Goal: Task Accomplishment & Management: Complete application form

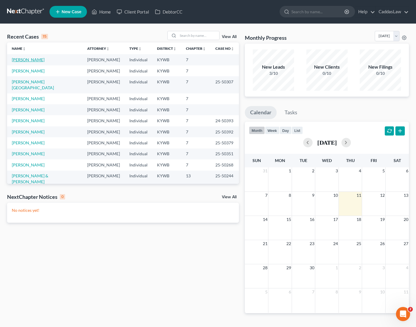
click at [26, 60] on link "[PERSON_NAME]" at bounding box center [28, 59] width 33 height 5
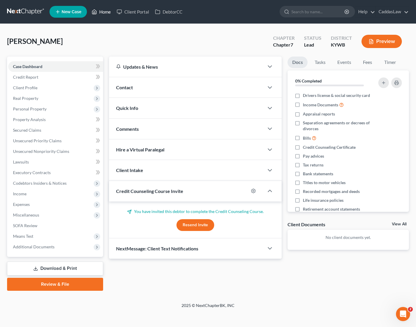
click at [107, 11] on link "Home" at bounding box center [101, 11] width 25 height 11
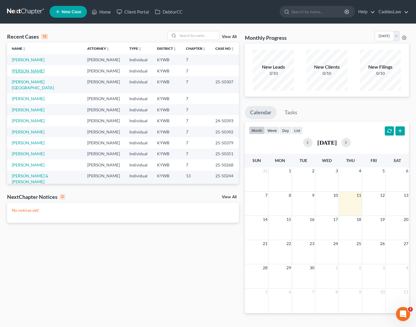
click at [26, 71] on link "[PERSON_NAME]" at bounding box center [28, 70] width 33 height 5
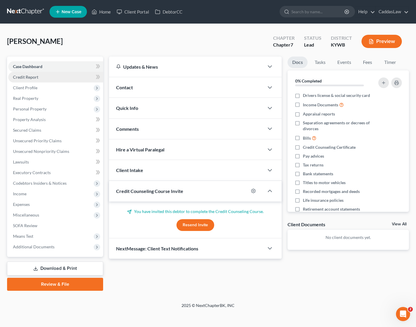
click at [41, 78] on link "Credit Report" at bounding box center [55, 77] width 95 height 11
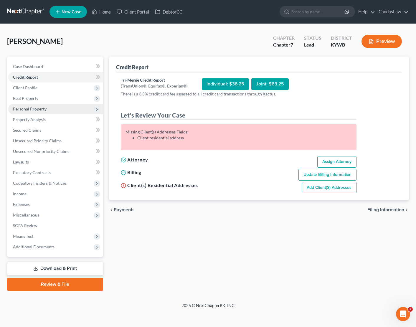
click at [29, 109] on span "Personal Property" at bounding box center [30, 108] width 34 height 5
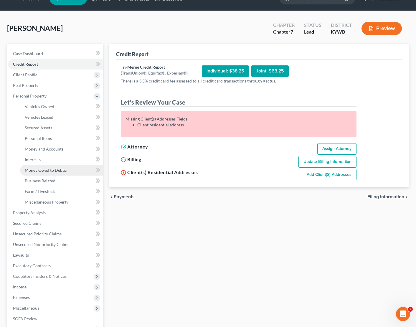
scroll to position [17, 0]
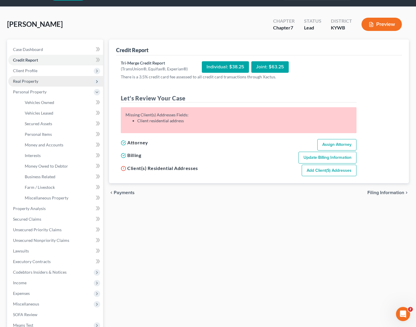
click at [39, 78] on span "Real Property" at bounding box center [55, 81] width 95 height 11
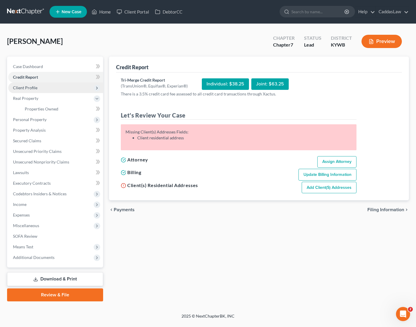
scroll to position [0, 0]
click at [39, 108] on span "Properties Owned" at bounding box center [42, 108] width 34 height 5
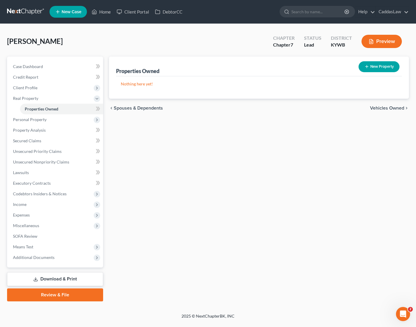
click at [376, 70] on button "New Property" at bounding box center [378, 66] width 41 height 11
select select "0"
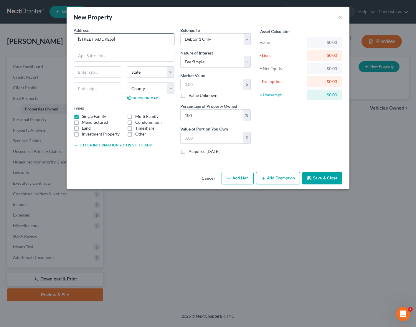
type input "[STREET_ADDRESS]"
type input "Dexter"
select select "18"
type input "42036"
select select "17"
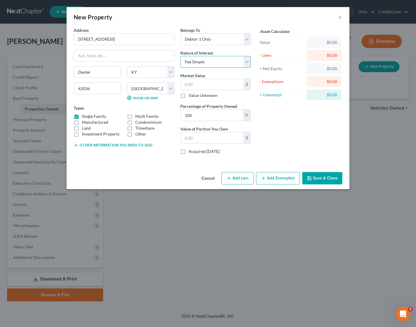
select select
click at [271, 182] on button "Add Exemption" at bounding box center [278, 178] width 44 height 12
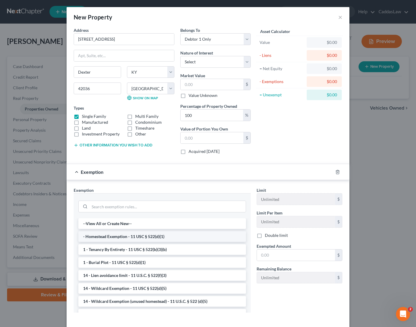
click at [92, 239] on li "- Homestead Exemption - 11 USC § 522(d)(1)" at bounding box center [162, 236] width 168 height 11
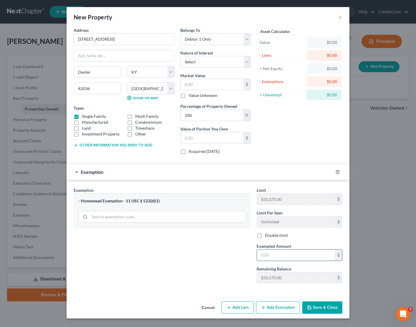
click at [270, 254] on input "text" at bounding box center [296, 254] width 78 height 11
type input "185,000.00"
click at [206, 86] on input "text" at bounding box center [212, 84] width 63 height 11
type input "1"
type input "1.00"
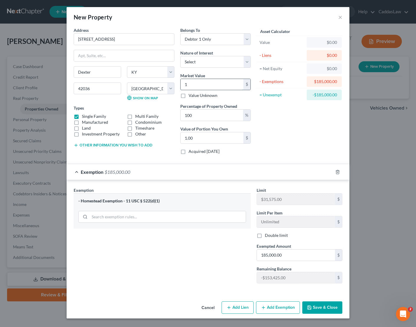
type input "18"
type input "18.00"
type input "185"
type input "185.00"
type input "1850"
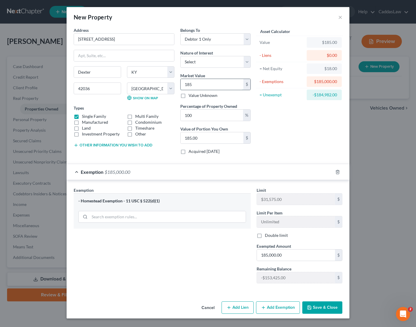
type input "1,850.00"
type input "1,8500"
type input "18,500.00"
type input "18,5000"
type input "185,000.00"
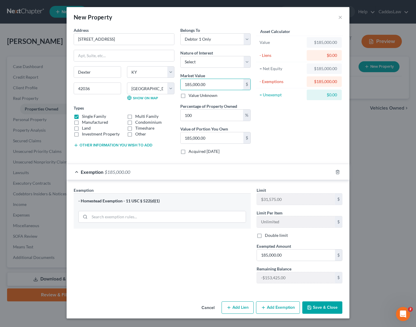
type input "185,000.00"
click at [330, 310] on button "Save & Close" at bounding box center [322, 307] width 40 height 12
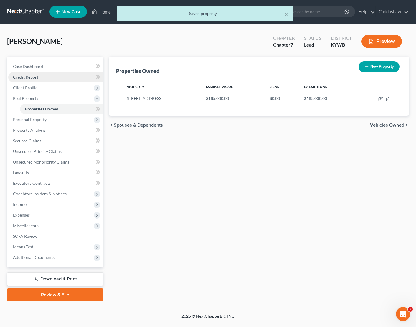
click at [34, 76] on span "Credit Report" at bounding box center [25, 77] width 25 height 5
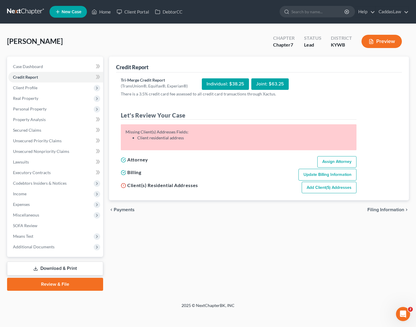
click at [345, 187] on link "Add Client(s) Addresses" at bounding box center [329, 188] width 55 height 12
select select "0"
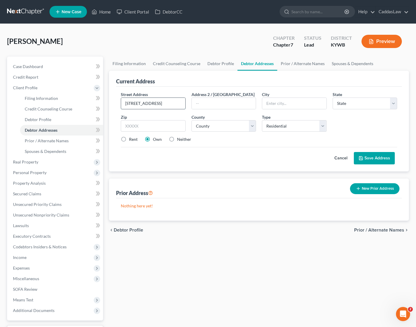
type input "[STREET_ADDRESS]"
type input "Dexter"
select select "18"
type input "42036"
select select "17"
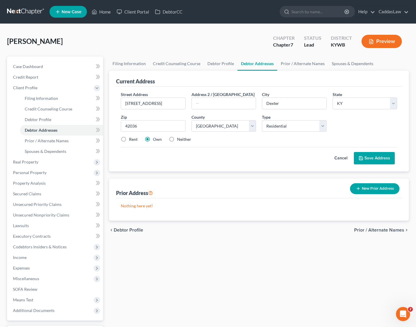
click at [368, 161] on button "Save Address" at bounding box center [374, 158] width 41 height 12
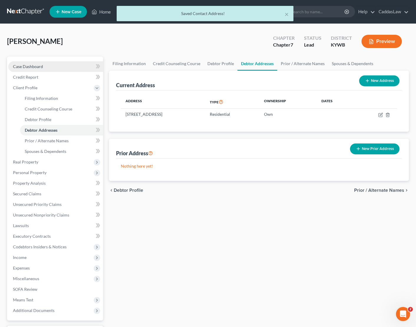
click at [71, 70] on link "Case Dashboard" at bounding box center [55, 66] width 95 height 11
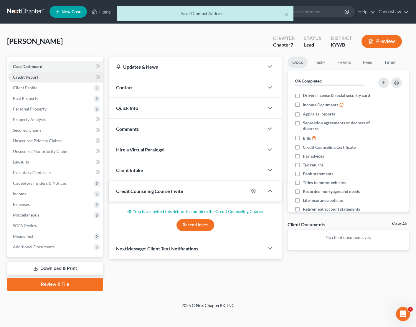
click at [39, 82] on link "Credit Report" at bounding box center [55, 77] width 95 height 11
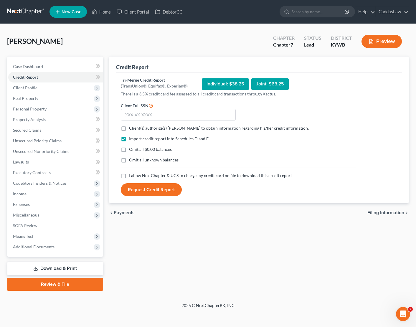
click at [129, 128] on label "Client(s) authorize(s) [PERSON_NAME] to obtain information regarding his/her cr…" at bounding box center [219, 128] width 180 height 6
click at [131, 128] on input "Client(s) authorize(s) [PERSON_NAME] to obtain information regarding his/her cr…" at bounding box center [133, 127] width 4 height 4
checkbox input "true"
click at [129, 176] on label "I allow NextChapter & UCS to charge my credit card on file to download this cre…" at bounding box center [210, 176] width 163 height 6
click at [131, 176] on input "I allow NextChapter & UCS to charge my credit card on file to download this cre…" at bounding box center [133, 175] width 4 height 4
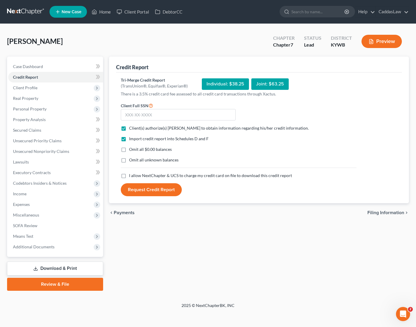
checkbox input "true"
click at [159, 116] on input "text" at bounding box center [178, 115] width 115 height 12
type input "412-75-5425"
click at [161, 194] on button "Request Credit Report" at bounding box center [151, 189] width 61 height 13
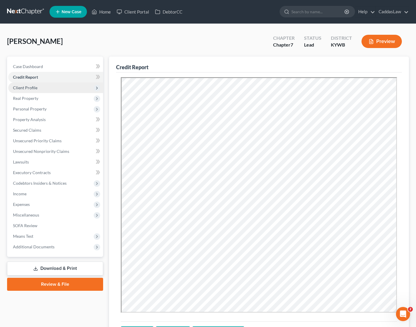
click at [37, 87] on span "Client Profile" at bounding box center [55, 87] width 95 height 11
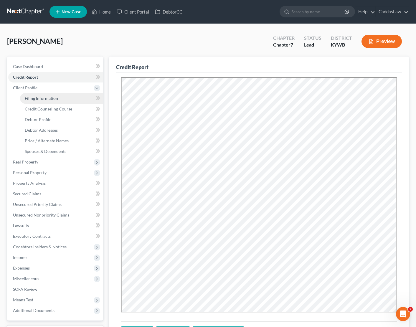
click at [39, 98] on span "Filing Information" at bounding box center [41, 98] width 33 height 5
select select "1"
select select "0"
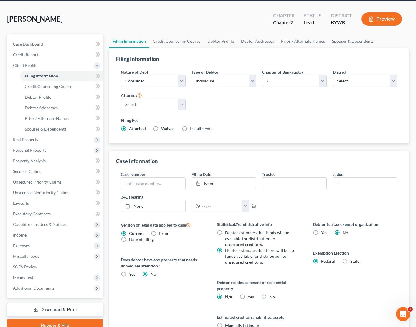
scroll to position [22, 0]
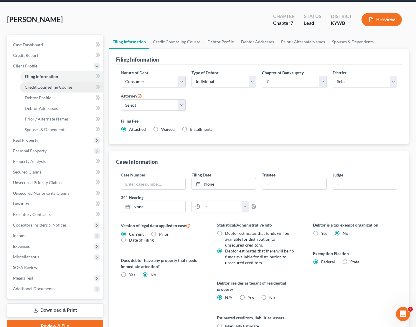
click at [61, 87] on span "Credit Counseling Course" at bounding box center [48, 87] width 47 height 5
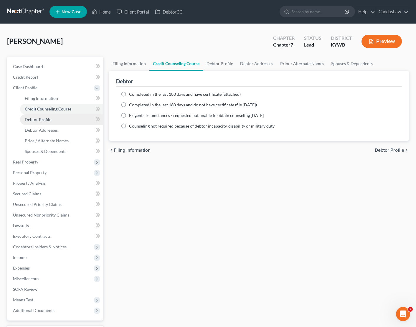
click at [35, 118] on span "Debtor Profile" at bounding box center [38, 119] width 27 height 5
select select "0"
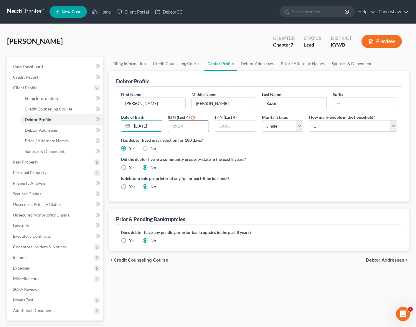
type input "[DATE]"
click at [180, 125] on input "text" at bounding box center [188, 126] width 41 height 11
type input "4"
type input "5425"
click at [44, 128] on span "Debtor Addresses" at bounding box center [41, 130] width 33 height 5
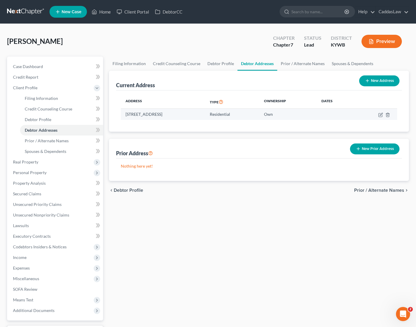
click at [384, 116] on td at bounding box center [375, 114] width 43 height 11
click at [382, 115] on icon "button" at bounding box center [380, 115] width 5 height 5
select select "18"
select select "17"
select select "0"
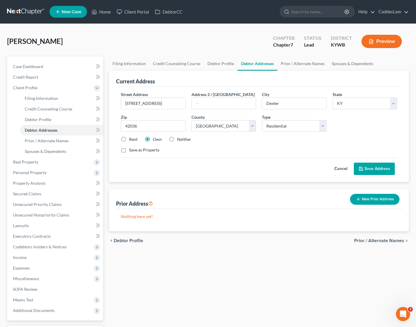
click at [371, 173] on button "Save Address" at bounding box center [374, 169] width 41 height 12
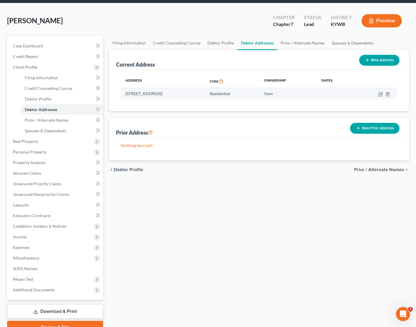
scroll to position [20, 0]
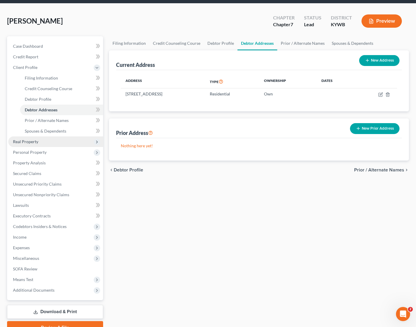
click at [20, 143] on span "Real Property" at bounding box center [25, 141] width 25 height 5
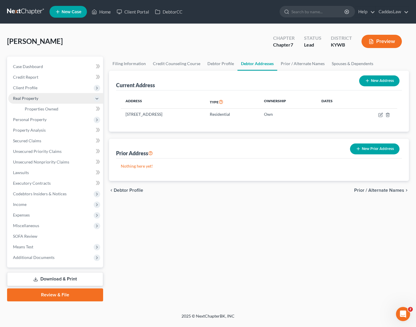
scroll to position [0, 0]
click at [47, 111] on span "Properties Owned" at bounding box center [42, 108] width 34 height 5
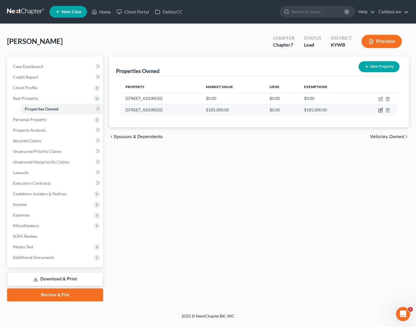
click at [379, 110] on icon "button" at bounding box center [381, 111] width 4 height 4
select select "18"
select select "17"
select select "0"
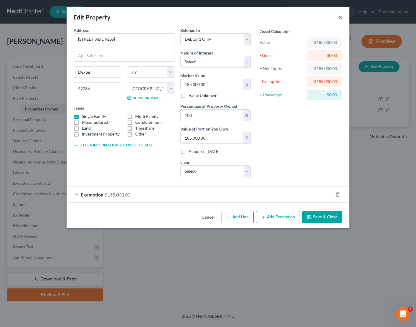
click at [342, 14] on button "×" at bounding box center [340, 17] width 4 height 7
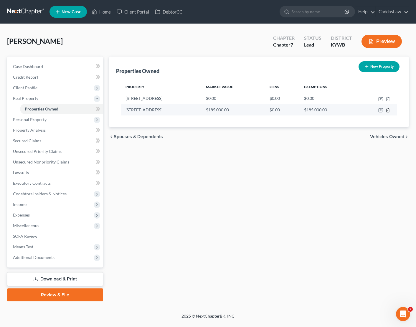
click at [388, 109] on polyline "button" at bounding box center [388, 109] width 4 height 0
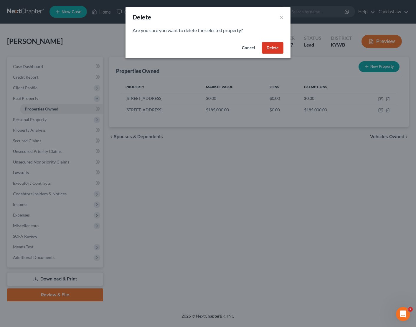
click at [273, 48] on button "Delete" at bounding box center [273, 48] width 22 height 12
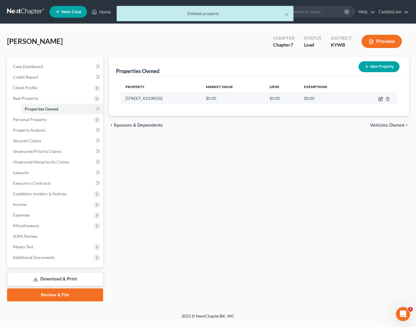
click at [379, 100] on icon "button" at bounding box center [380, 99] width 5 height 5
select select "18"
select select "17"
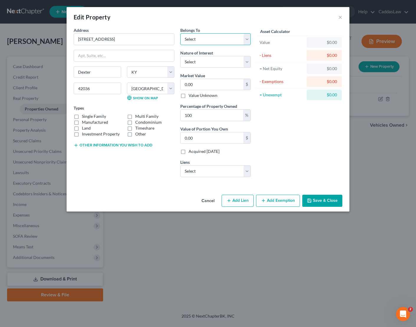
select select "0"
click at [191, 79] on input "0.00" at bounding box center [212, 84] width 63 height 11
drag, startPoint x: 204, startPoint y: 81, endPoint x: 136, endPoint y: 81, distance: 68.3
click at [136, 81] on div "Address * [GEOGRAPHIC_DATA] [GEOGRAPHIC_DATA] [US_STATE][GEOGRAPHIC_DATA] [GEOG…" at bounding box center [162, 104] width 183 height 155
type input "1"
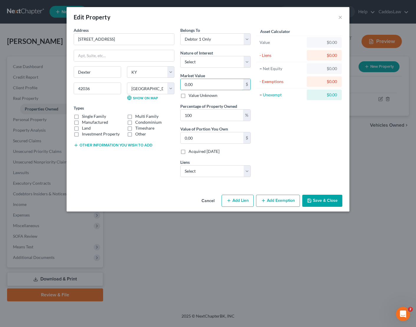
type input "1.00"
type input "18"
type input "18.00"
type input "185"
type input "185.00"
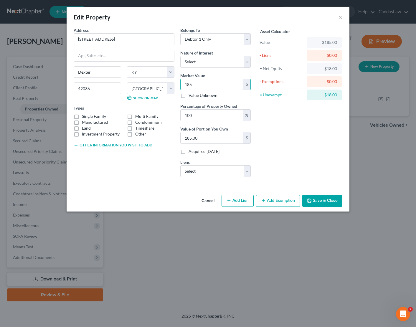
type input "1850"
type input "1,850.00"
type input "1,8500"
type input "18,500.00"
type input "18,5000"
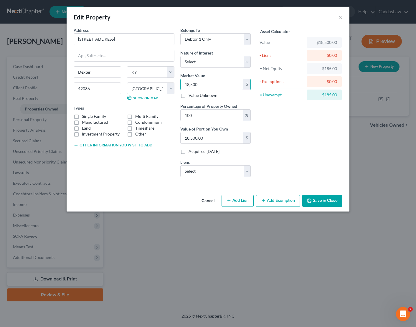
type input "185,000.00"
click at [82, 115] on label "Single Family" at bounding box center [94, 116] width 24 height 6
click at [84, 115] on input "Single Family" at bounding box center [86, 115] width 4 height 4
checkbox input "true"
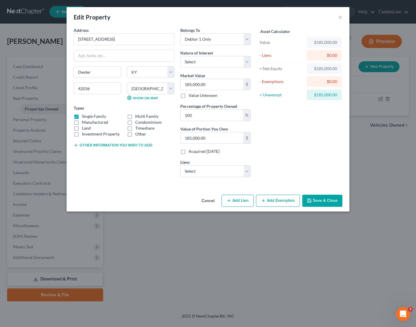
click at [235, 179] on div "Belongs To * Select Debtor 1 Only Debtor 2 Only Debtor 1 And Debtor 2 Only At L…" at bounding box center [215, 104] width 76 height 155
select select "0"
select select
select select "18"
select select "0"
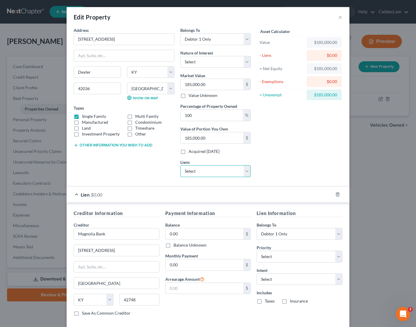
scroll to position [15, 0]
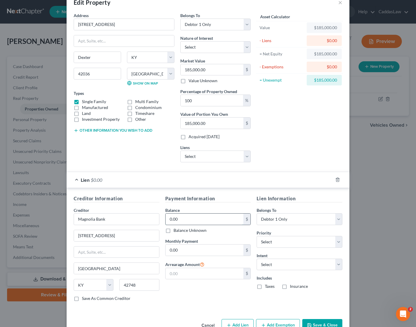
click at [185, 219] on input "0.00" at bounding box center [205, 219] width 78 height 11
type input "0"
type input "185,000.00"
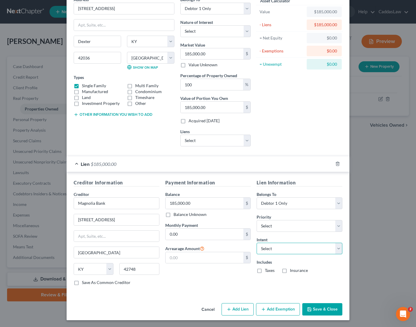
select select "2"
click at [265, 272] on label "Taxes" at bounding box center [270, 270] width 10 height 6
click at [267, 271] on input "Taxes" at bounding box center [269, 269] width 4 height 4
checkbox input "true"
click at [290, 271] on label "Insurance" at bounding box center [299, 270] width 18 height 6
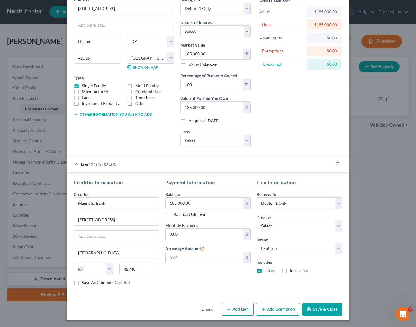
click at [292, 271] on input "Insurance" at bounding box center [294, 269] width 4 height 4
checkbox input "true"
click at [271, 306] on button "Add Exemption" at bounding box center [278, 309] width 44 height 12
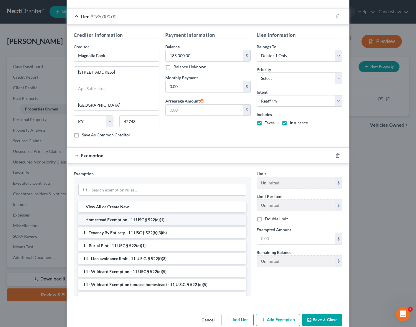
click at [163, 218] on li "- Homestead Exemption - 11 USC § 522(d)(1)" at bounding box center [162, 219] width 168 height 11
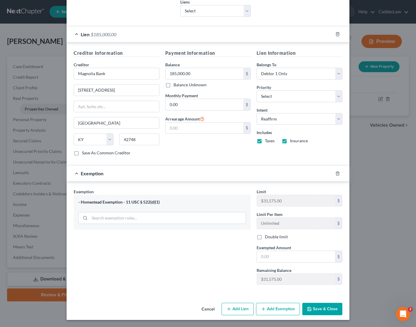
scroll to position [160, 0]
click at [274, 252] on input "text" at bounding box center [296, 256] width 78 height 11
type input "185,000.00"
click at [333, 310] on button "Save & Close" at bounding box center [322, 309] width 40 height 12
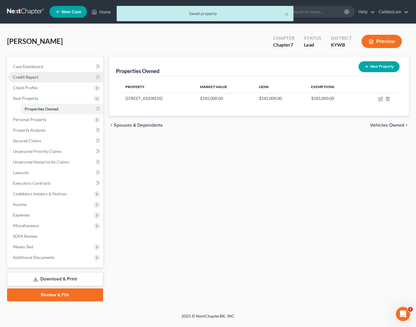
click at [34, 78] on span "Credit Report" at bounding box center [25, 77] width 25 height 5
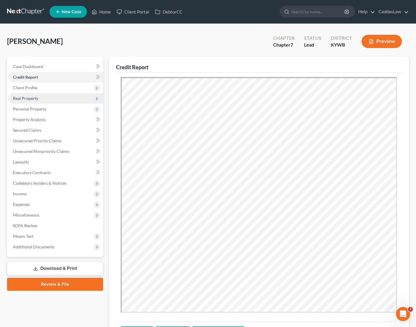
click at [36, 99] on span "Real Property" at bounding box center [25, 98] width 25 height 5
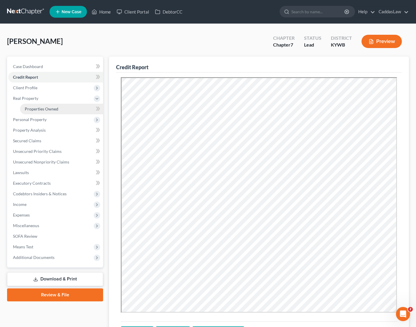
click at [35, 107] on span "Properties Owned" at bounding box center [42, 108] width 34 height 5
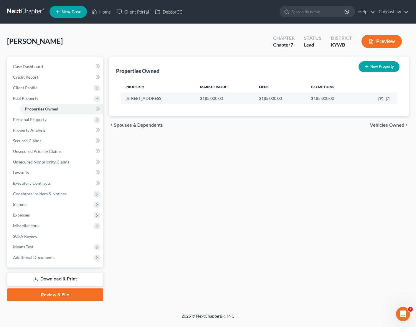
click at [378, 100] on td at bounding box center [378, 98] width 38 height 11
click at [381, 98] on icon "button" at bounding box center [381, 98] width 3 height 3
select select "18"
select select "17"
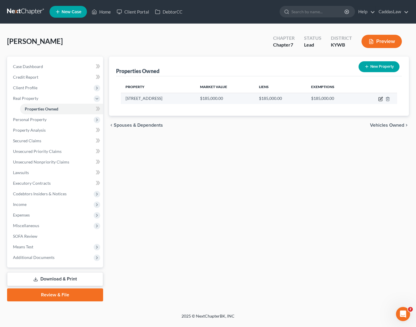
select select "0"
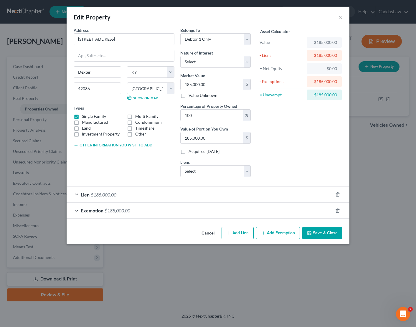
click at [141, 200] on div "Lien $185,000.00" at bounding box center [200, 195] width 266 height 16
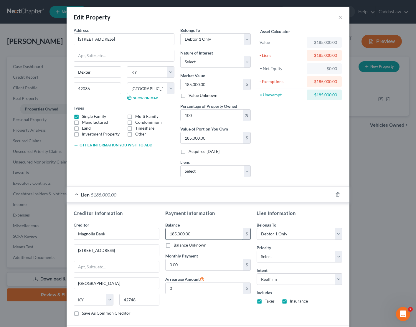
click at [203, 235] on input "185,000.00" at bounding box center [205, 233] width 78 height 11
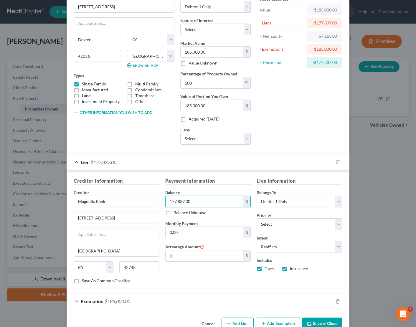
scroll to position [39, 0]
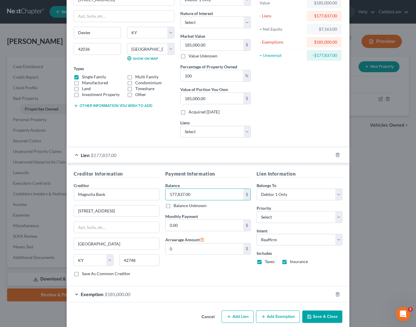
type input "177,837.00"
click at [317, 317] on button "Save & Close" at bounding box center [322, 316] width 40 height 12
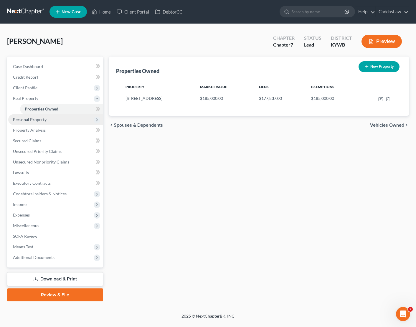
click at [25, 122] on span "Personal Property" at bounding box center [30, 119] width 34 height 5
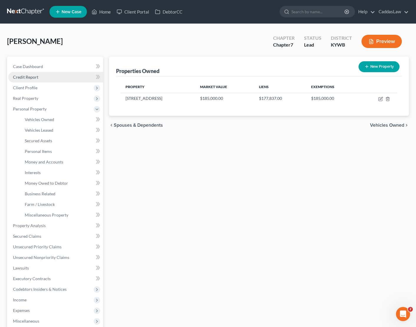
click at [37, 72] on link "Credit Report" at bounding box center [55, 77] width 95 height 11
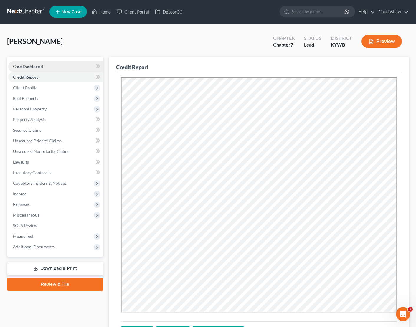
click at [36, 68] on span "Case Dashboard" at bounding box center [28, 66] width 30 height 5
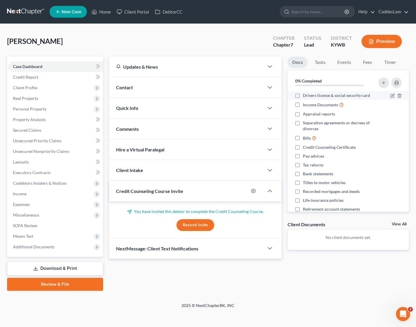
click at [303, 97] on label "Drivers license & social security card" at bounding box center [336, 95] width 67 height 6
click at [305, 96] on input "Drivers license & social security card" at bounding box center [307, 94] width 4 height 4
checkbox input "true"
click at [303, 114] on label "Appraisal reports" at bounding box center [319, 114] width 32 height 6
click at [305, 114] on input "Appraisal reports" at bounding box center [307, 113] width 4 height 4
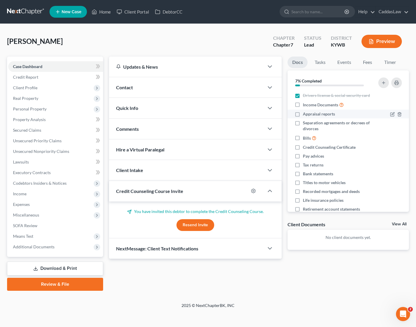
checkbox input "true"
click at [303, 123] on label "Separation agreements or decrees of divorces" at bounding box center [338, 126] width 71 height 12
click at [305, 123] on input "Separation agreements or decrees of divorces" at bounding box center [307, 122] width 4 height 4
checkbox input "true"
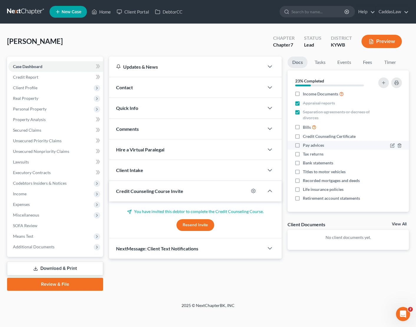
scroll to position [11, 0]
click at [303, 155] on label "Tax returns" at bounding box center [313, 154] width 21 height 6
click at [305, 155] on input "Tax returns" at bounding box center [307, 153] width 4 height 4
checkbox input "true"
click at [303, 163] on label "Bank statements" at bounding box center [318, 163] width 30 height 6
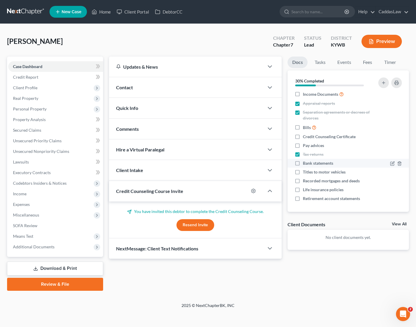
click at [305, 163] on input "Bank statements" at bounding box center [307, 162] width 4 height 4
checkbox input "true"
click at [303, 181] on label "Recorded mortgages and deeds" at bounding box center [331, 181] width 57 height 6
click at [305, 181] on input "Recorded mortgages and deeds" at bounding box center [307, 180] width 4 height 4
checkbox input "true"
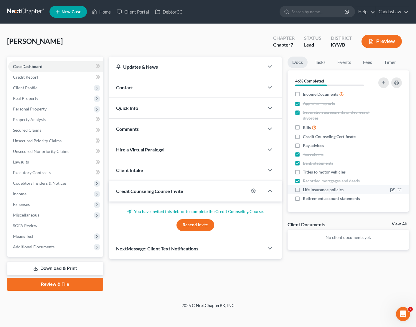
click at [303, 191] on label "Life insurance policies" at bounding box center [323, 190] width 41 height 6
click at [305, 191] on input "Life insurance policies" at bounding box center [307, 189] width 4 height 4
checkbox input "true"
click at [303, 200] on label "Retirement account statements" at bounding box center [331, 199] width 57 height 6
click at [305, 199] on input "Retirement account statements" at bounding box center [307, 198] width 4 height 4
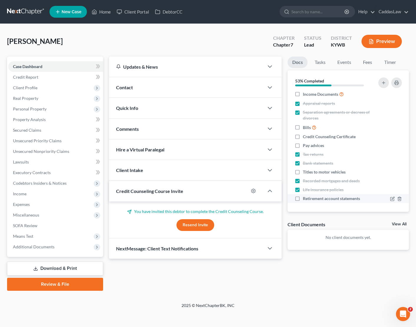
checkbox input "true"
click at [303, 127] on label "Bills" at bounding box center [310, 127] width 14 height 7
click at [305, 127] on input "Bills" at bounding box center [307, 126] width 4 height 4
checkbox input "true"
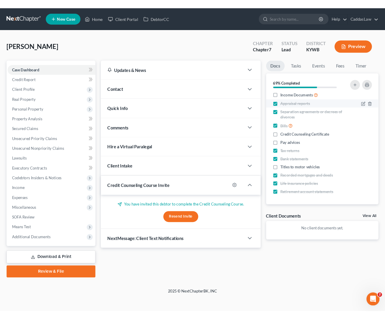
scroll to position [11, 0]
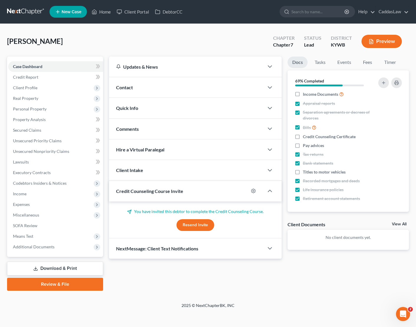
click at [148, 77] on div "Contact" at bounding box center [186, 87] width 155 height 20
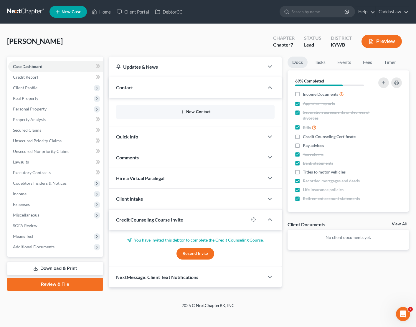
click at [175, 113] on button "New Contact" at bounding box center [195, 112] width 149 height 5
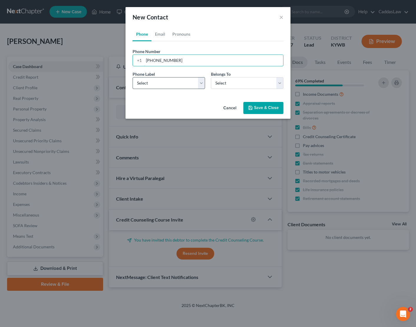
type input "[PHONE_NUMBER]"
select select "0"
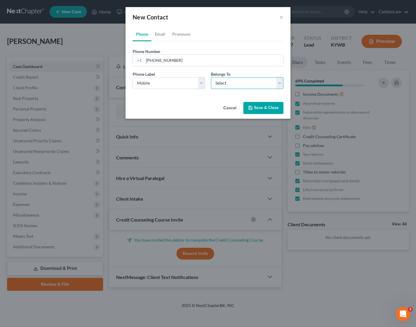
select select "0"
click at [256, 108] on button "Save & Close" at bounding box center [263, 108] width 40 height 12
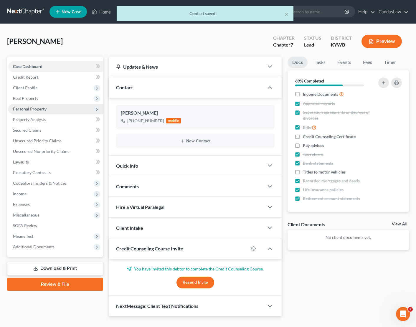
click at [28, 106] on span "Personal Property" at bounding box center [55, 109] width 95 height 11
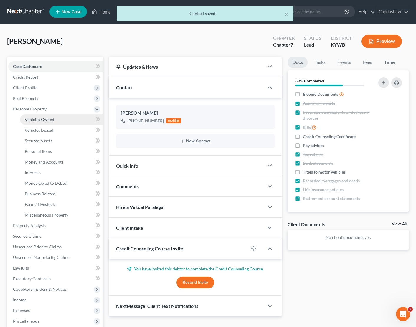
click at [32, 119] on span "Vehicles Owned" at bounding box center [39, 119] width 29 height 5
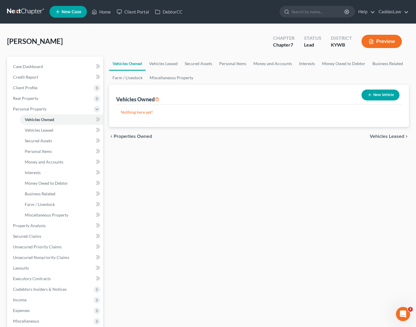
click at [372, 95] on button "New Vehicle" at bounding box center [380, 95] width 38 height 11
select select "0"
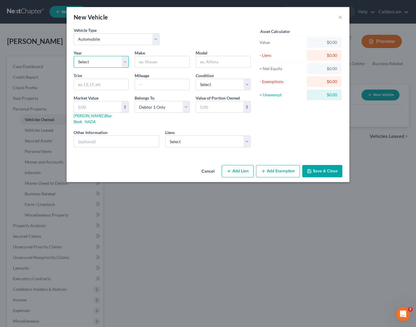
select select "11"
click at [155, 58] on input "text" at bounding box center [162, 61] width 54 height 11
type input "Chevrolet"
type input "Sonic"
select select "3"
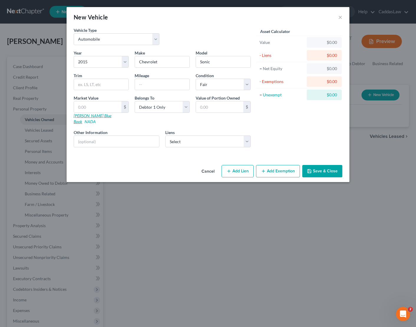
click at [89, 116] on link "[PERSON_NAME] Blue Book" at bounding box center [93, 118] width 38 height 11
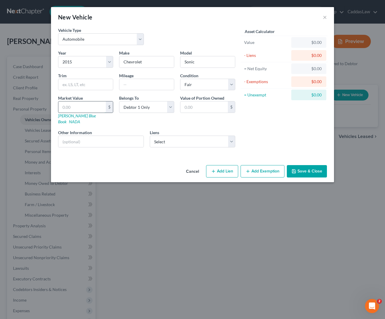
click at [93, 107] on input "text" at bounding box center [81, 106] width 47 height 11
type input "2"
type input "2.00"
type input "21"
type input "21.00"
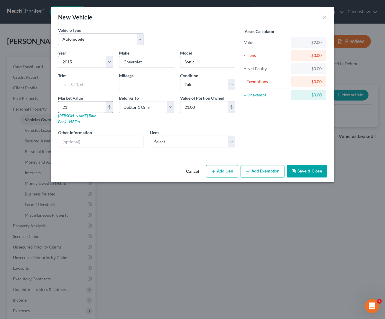
type input "211"
type input "211.00"
type input "2113"
type input "2,113.00"
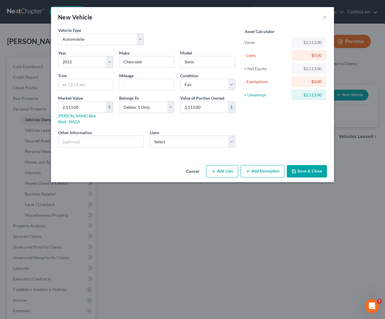
click at [245, 165] on button "Add Exemption" at bounding box center [262, 171] width 44 height 12
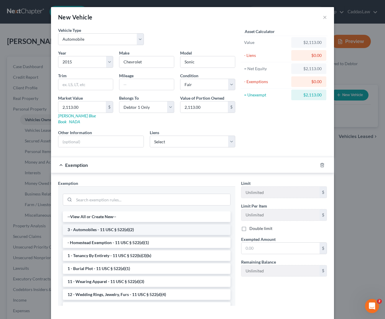
click at [103, 224] on li "3 - Automobiles - 11 USC § 522(d)(2)" at bounding box center [147, 229] width 168 height 11
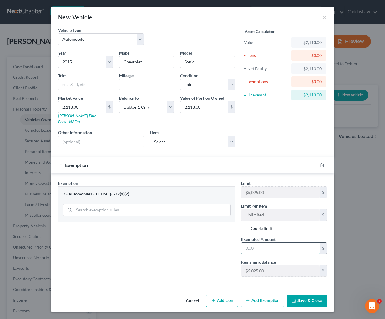
click at [265, 242] on input "text" at bounding box center [280, 247] width 78 height 11
type input "2,113.00"
click at [315, 295] on button "Save & Close" at bounding box center [307, 300] width 40 height 12
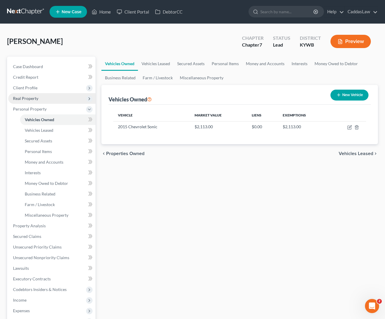
click at [30, 99] on span "Real Property" at bounding box center [25, 98] width 25 height 5
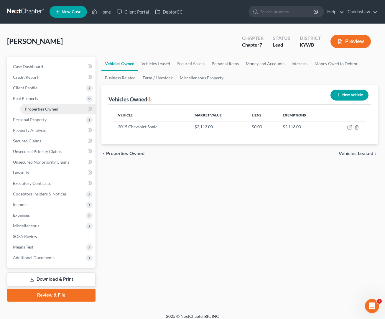
click at [39, 110] on span "Properties Owned" at bounding box center [42, 108] width 34 height 5
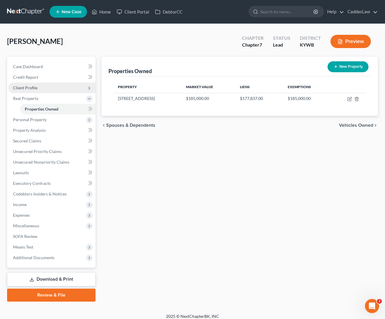
click at [30, 85] on span "Client Profile" at bounding box center [25, 87] width 24 height 5
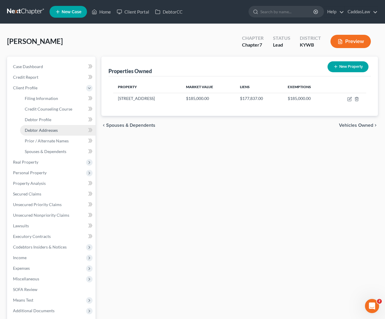
click at [40, 132] on span "Debtor Addresses" at bounding box center [41, 130] width 33 height 5
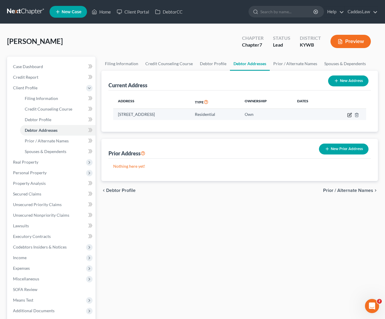
click at [349, 115] on icon "button" at bounding box center [349, 115] width 5 height 5
select select "18"
select select "17"
select select "0"
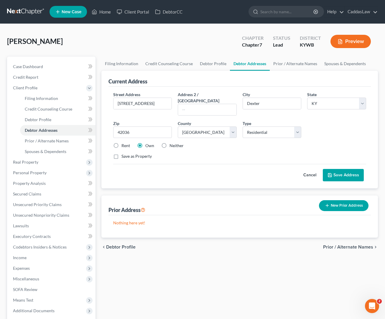
click at [309, 171] on button "Cancel" at bounding box center [310, 175] width 26 height 12
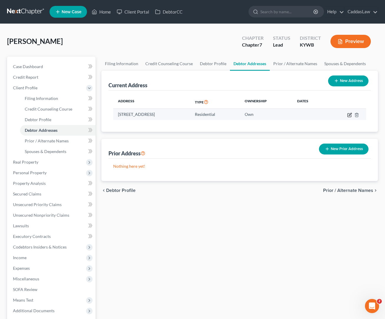
click at [349, 115] on icon "button" at bounding box center [349, 114] width 3 height 3
select select "18"
select select "17"
select select "0"
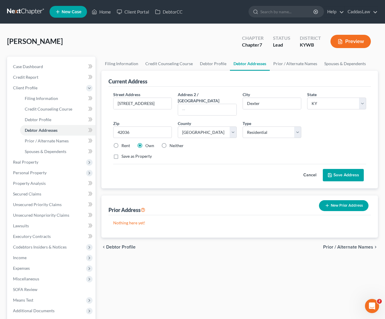
click at [308, 169] on button "Cancel" at bounding box center [310, 175] width 26 height 12
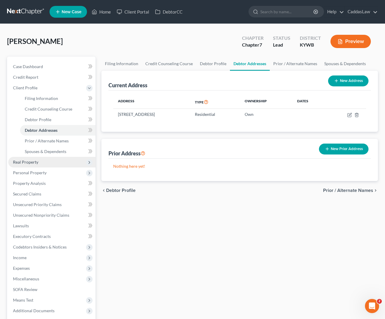
click at [26, 163] on span "Real Property" at bounding box center [25, 161] width 25 height 5
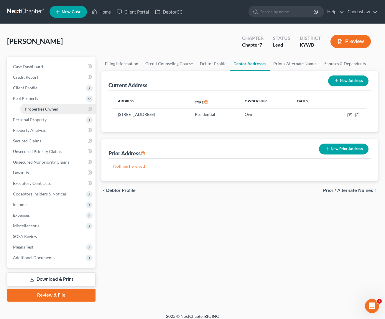
click at [55, 108] on span "Properties Owned" at bounding box center [42, 108] width 34 height 5
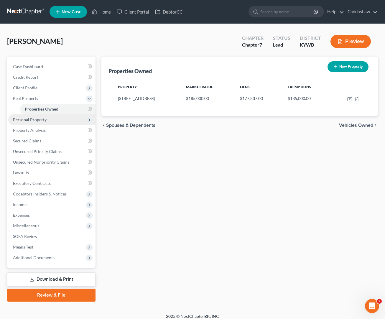
click at [39, 120] on span "Personal Property" at bounding box center [30, 119] width 34 height 5
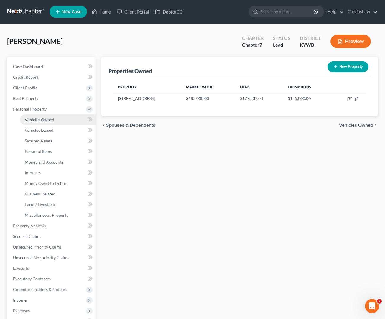
click at [39, 119] on span "Vehicles Owned" at bounding box center [39, 119] width 29 height 5
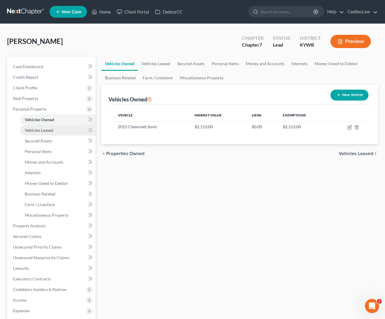
click at [39, 126] on link "Vehicles Leased" at bounding box center [57, 130] width 75 height 11
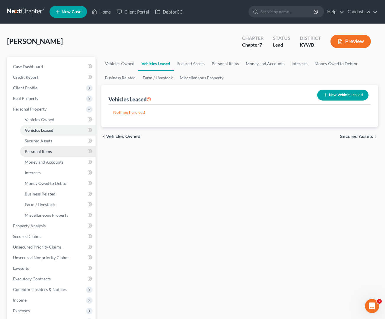
click at [33, 146] on link "Personal Items" at bounding box center [57, 151] width 75 height 11
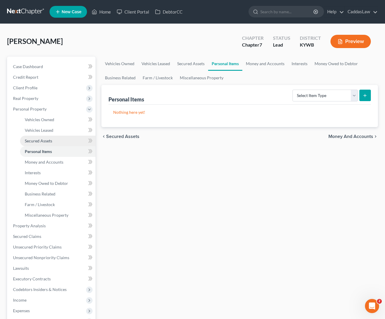
click at [34, 142] on span "Secured Assets" at bounding box center [38, 140] width 27 height 5
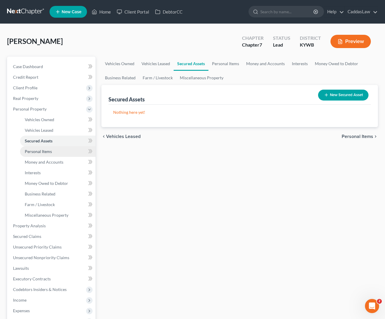
click at [35, 151] on span "Personal Items" at bounding box center [38, 151] width 27 height 5
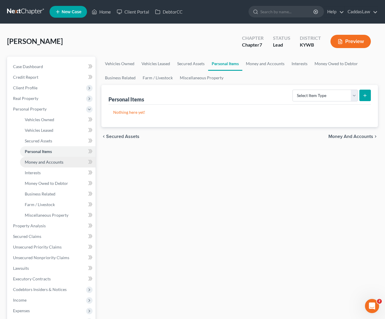
click at [34, 162] on span "Money and Accounts" at bounding box center [44, 161] width 39 height 5
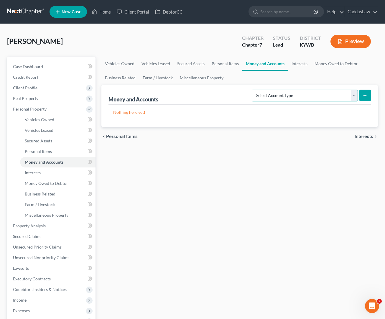
select select "checking"
click at [364, 94] on icon "submit" at bounding box center [364, 95] width 5 height 5
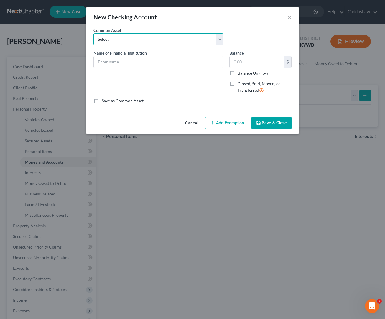
select select "5"
type input "US Bank"
type input "0.00"
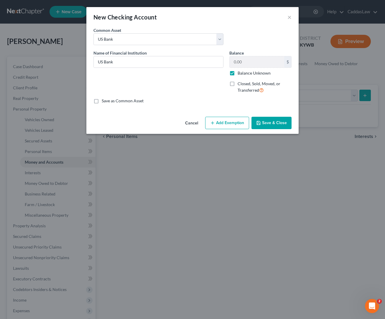
click at [237, 72] on label "Balance Unknown" at bounding box center [253, 73] width 33 height 6
click at [240, 72] on input "Balance Unknown" at bounding box center [242, 72] width 4 height 4
checkbox input "false"
drag, startPoint x: 247, startPoint y: 62, endPoint x: 229, endPoint y: 62, distance: 18.3
click at [229, 62] on div "Balance 0.00 $ Balance Unknown Balance Undetermined 0.00 $ Balance Unknown Clos…" at bounding box center [260, 74] width 68 height 48
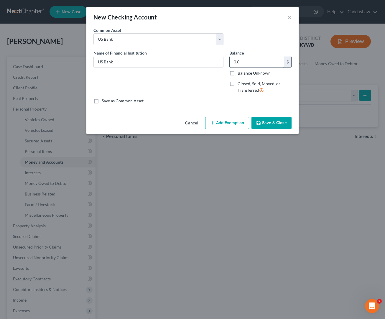
type input "0.00"
click at [272, 126] on button "Save & Close" at bounding box center [271, 123] width 40 height 12
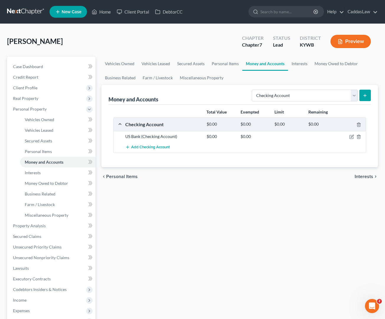
click at [364, 93] on button "submit" at bounding box center [364, 95] width 11 height 11
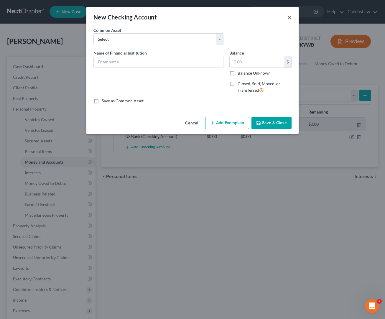
click at [290, 19] on button "×" at bounding box center [289, 17] width 4 height 7
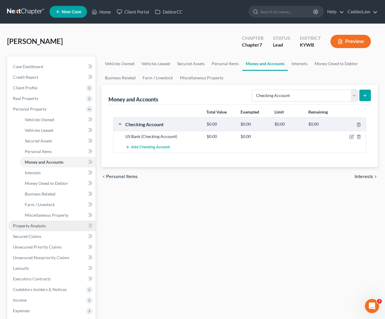
click at [29, 224] on span "Property Analysis" at bounding box center [29, 225] width 33 height 5
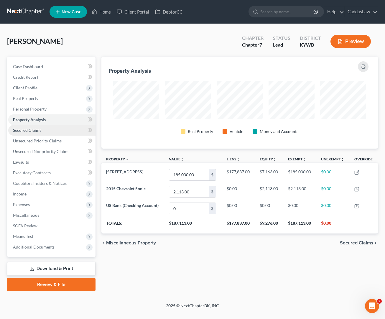
click at [32, 131] on span "Secured Claims" at bounding box center [27, 130] width 28 height 5
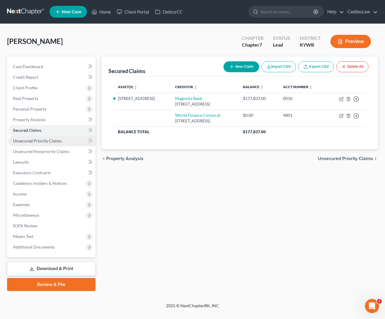
click at [33, 141] on span "Unsecured Priority Claims" at bounding box center [37, 140] width 49 height 5
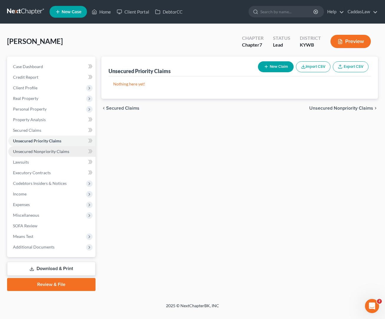
click at [29, 153] on span "Unsecured Nonpriority Claims" at bounding box center [41, 151] width 56 height 5
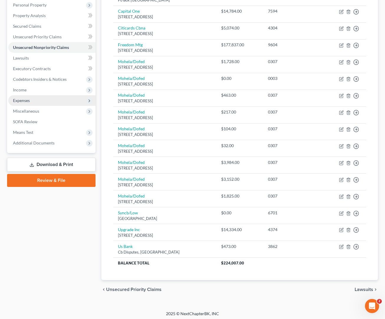
scroll to position [104, 0]
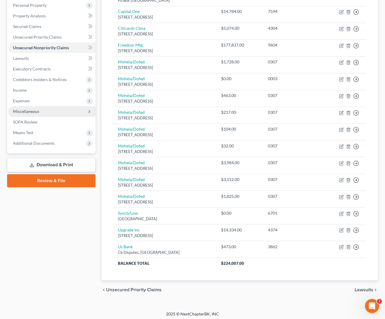
click at [25, 112] on span "Miscellaneous" at bounding box center [26, 111] width 26 height 5
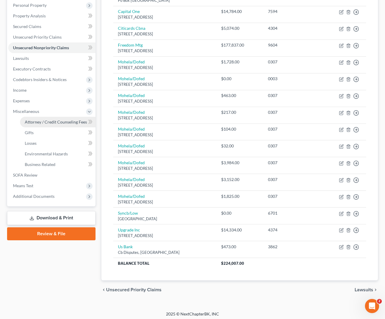
click at [46, 124] on span "Attorney / Credit Counseling Fees" at bounding box center [56, 121] width 62 height 5
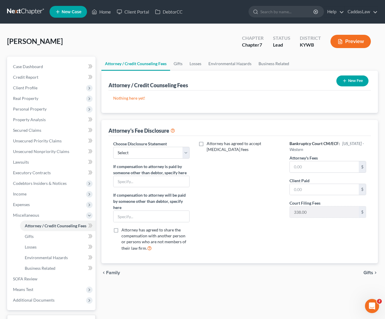
click at [353, 77] on button "New Fee" at bounding box center [352, 80] width 32 height 11
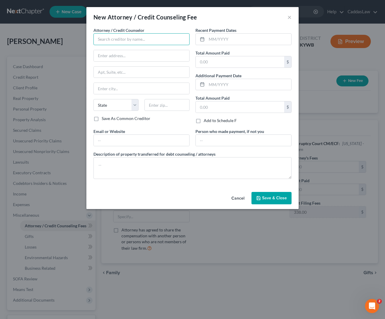
click at [146, 43] on input "text" at bounding box center [141, 39] width 96 height 12
type input "[PERSON_NAME]"
type input "[STREET_ADDRESS]"
type input "[PERSON_NAME]"
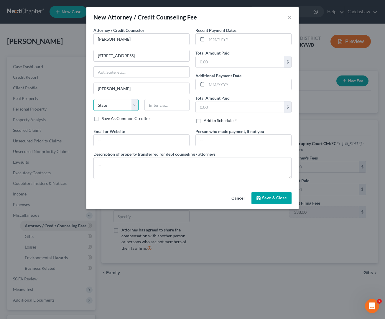
select select "18"
type input "42071"
click at [211, 40] on input "text" at bounding box center [248, 39] width 85 height 11
type input "[DATE]"
click at [227, 61] on input "text" at bounding box center [240, 61] width 88 height 11
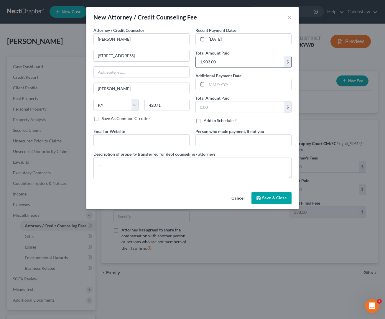
type input "1,903.00"
click at [269, 195] on span "Save & Close" at bounding box center [274, 197] width 25 height 5
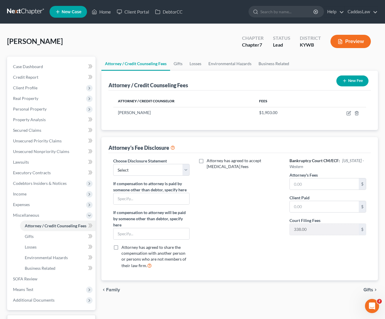
click at [184, 176] on div "Choose Disclosure Statement Select Attorney Fee Disclosure for Chapter 13 Stand…" at bounding box center [151, 215] width 88 height 115
select select "1"
click at [304, 183] on input "text" at bounding box center [324, 183] width 69 height 11
type input "1,500.00"
type input "1,903.00"
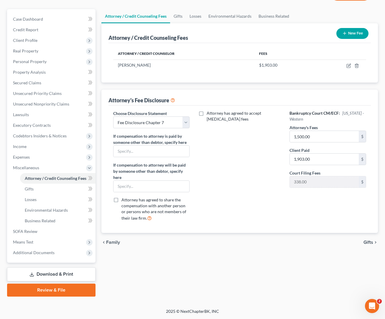
scroll to position [47, 0]
click at [29, 156] on span "Expenses" at bounding box center [21, 156] width 17 height 5
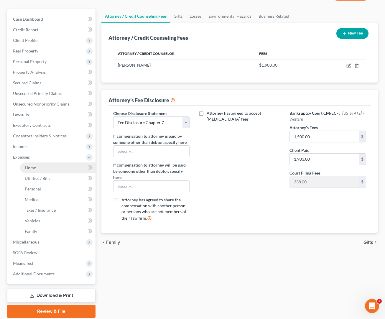
click at [29, 165] on span "Home" at bounding box center [30, 167] width 11 height 5
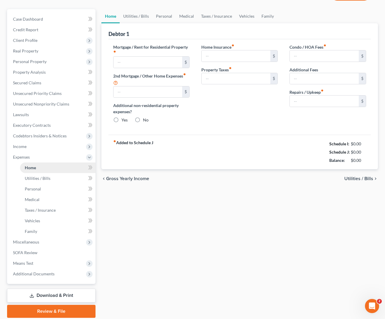
type input "0.00"
radio input "true"
type input "0.00"
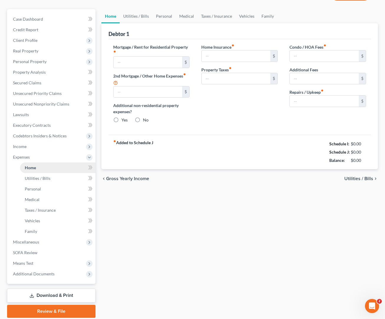
type input "0.00"
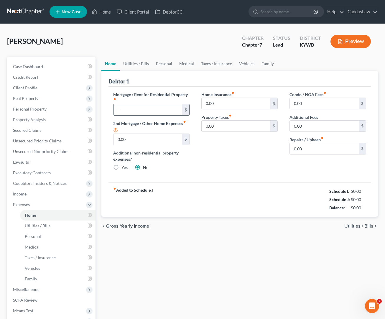
click at [141, 108] on input "text" at bounding box center [147, 109] width 69 height 11
click at [23, 196] on span "Income" at bounding box center [51, 194] width 87 height 11
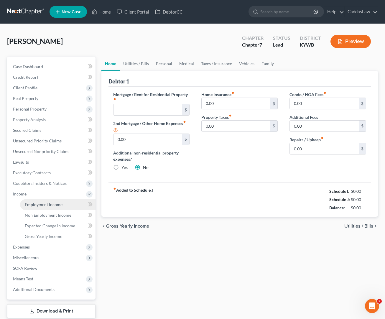
click at [46, 207] on link "Employment Income" at bounding box center [57, 204] width 75 height 11
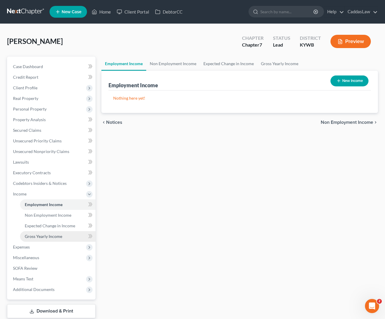
click at [37, 234] on span "Gross Yearly Income" at bounding box center [43, 236] width 37 height 5
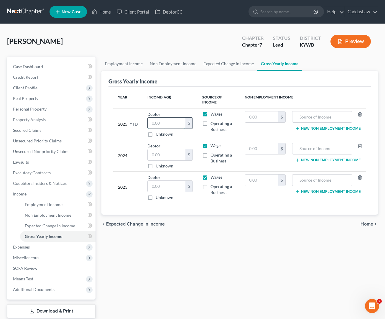
click at [161, 124] on input "text" at bounding box center [167, 123] width 38 height 11
type input "8,260.00"
click at [151, 158] on input "text" at bounding box center [167, 154] width 38 height 11
type input "15,465.00"
click at [162, 184] on input "59" at bounding box center [167, 186] width 38 height 11
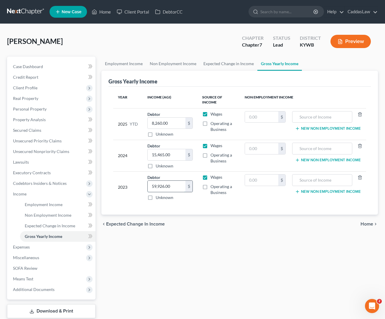
type input "59,926.00"
click at [128, 59] on link "Employment Income" at bounding box center [123, 64] width 45 height 14
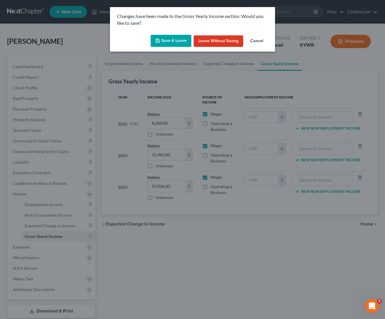
click at [173, 41] on button "Save & Leave" at bounding box center [171, 41] width 41 height 12
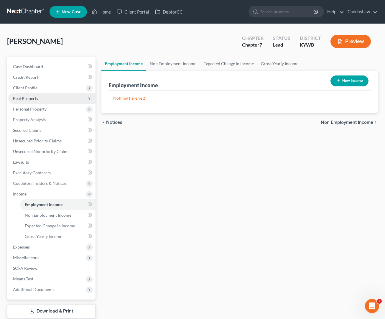
click at [27, 100] on span "Real Property" at bounding box center [25, 98] width 25 height 5
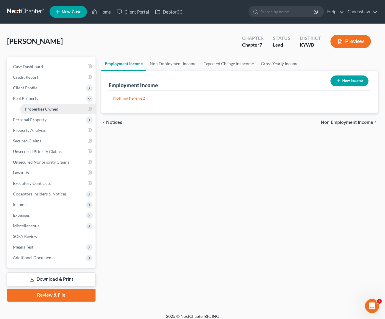
click at [41, 113] on link "Properties Owned" at bounding box center [57, 109] width 75 height 11
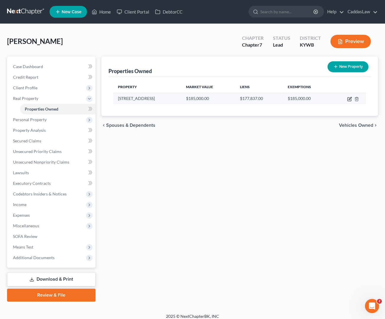
click at [349, 100] on icon "button" at bounding box center [349, 99] width 5 height 5
select select "18"
select select "17"
select select "0"
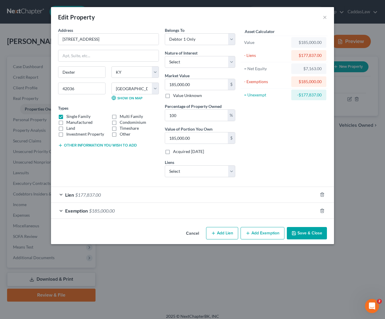
click at [161, 194] on div "Lien $177,837.00" at bounding box center [184, 195] width 266 height 16
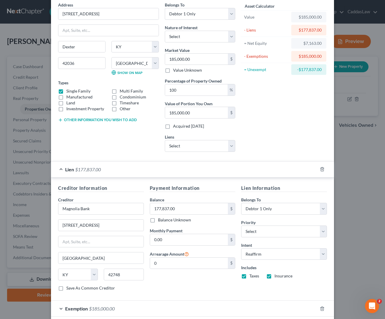
scroll to position [32, 0]
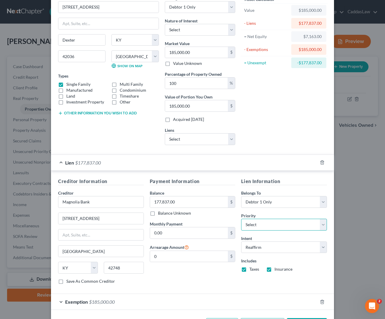
select select "0"
select select "4"
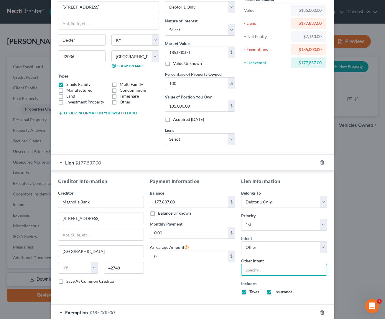
click at [252, 272] on input "text" at bounding box center [284, 270] width 86 height 12
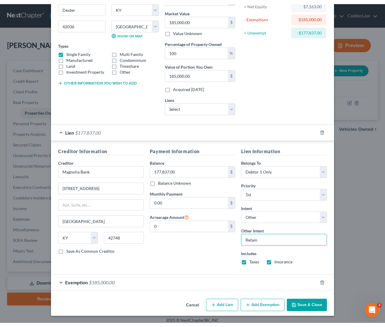
scroll to position [66, 0]
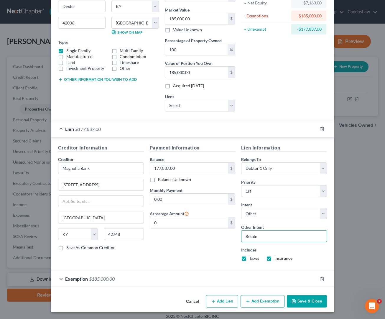
type input "Retain"
click at [306, 299] on button "Save & Close" at bounding box center [307, 301] width 40 height 12
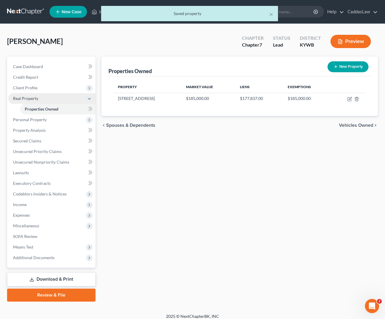
click at [90, 98] on polyline at bounding box center [89, 98] width 2 height 1
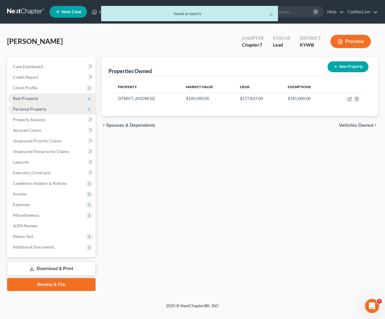
click at [42, 107] on span "Personal Property" at bounding box center [30, 108] width 34 height 5
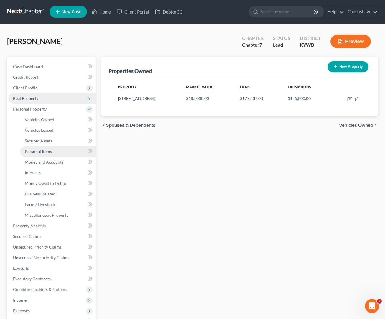
click at [32, 152] on span "Personal Items" at bounding box center [38, 151] width 27 height 5
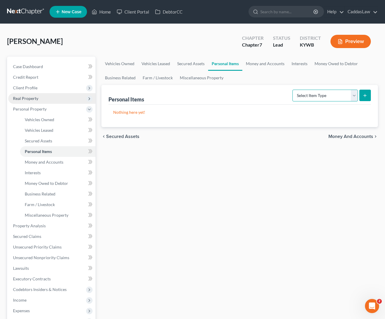
select select "household_goods"
click at [363, 93] on icon "submit" at bounding box center [364, 95] width 5 height 5
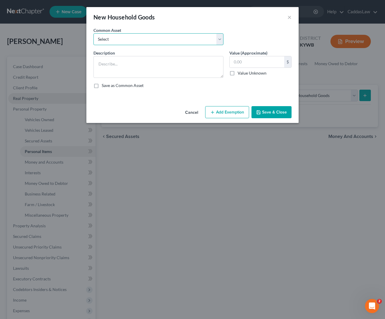
select select "1"
type textarea "Household goods,( living room, dining room, kitchen, bedrooms, bathrooms, garag…"
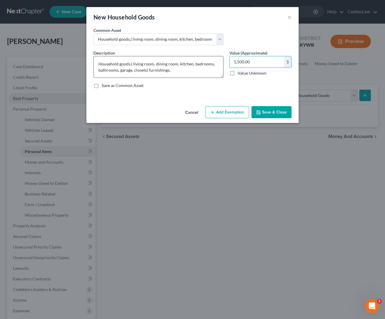
drag, startPoint x: 256, startPoint y: 61, endPoint x: 172, endPoint y: 58, distance: 84.0
click at [172, 58] on div "Description * Household goods,( living room, dining room, kitchen, bedrooms, ba…" at bounding box center [192, 71] width 204 height 43
type input "450.00"
click at [234, 107] on button "Add Exemption" at bounding box center [227, 112] width 44 height 12
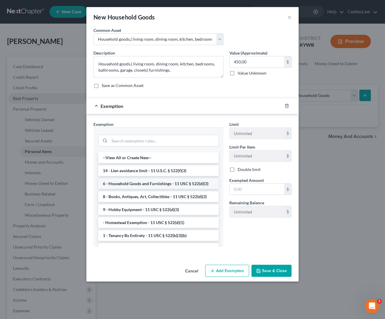
click at [141, 184] on li "6 - Household Goods and Furnishings - 11 USC § 522(d)(3)" at bounding box center [158, 183] width 120 height 11
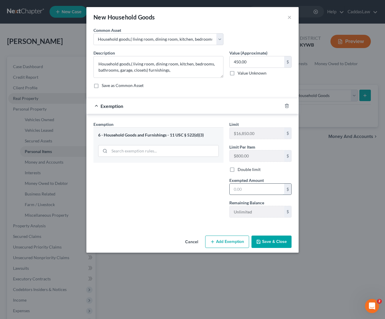
click at [254, 192] on input "text" at bounding box center [256, 189] width 54 height 11
type input "450.00"
click at [273, 242] on button "Save & Close" at bounding box center [271, 241] width 40 height 12
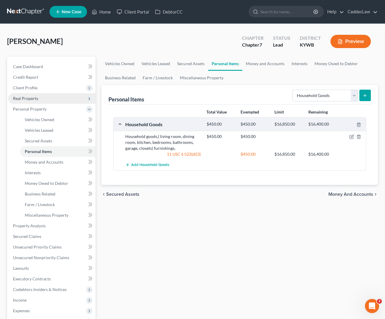
click at [361, 95] on button "submit" at bounding box center [364, 95] width 11 height 11
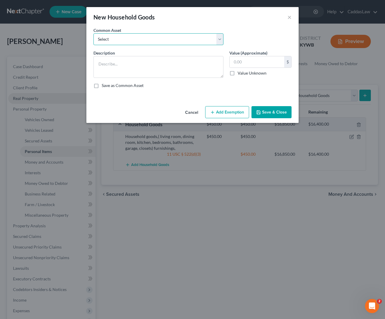
select select "3"
type textarea "Appliances"
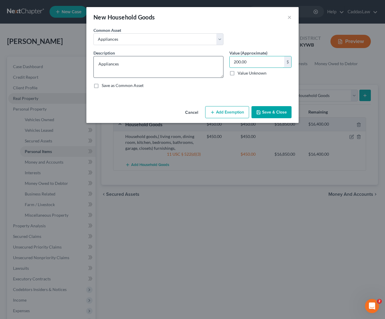
drag, startPoint x: 250, startPoint y: 61, endPoint x: 212, endPoint y: 60, distance: 38.3
click at [211, 60] on div "Description * Appliances Value (Approximate) 200.00 $ Value Unknown Balance Und…" at bounding box center [192, 71] width 204 height 43
type input "500.00"
click at [227, 113] on button "Add Exemption" at bounding box center [227, 112] width 44 height 12
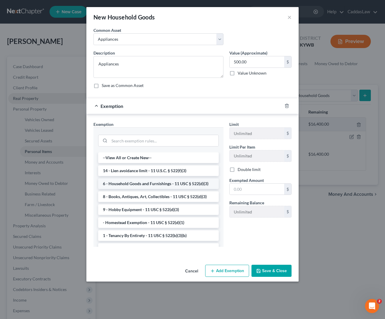
click at [135, 184] on li "6 - Household Goods and Furnishings - 11 USC § 522(d)(3)" at bounding box center [158, 183] width 120 height 11
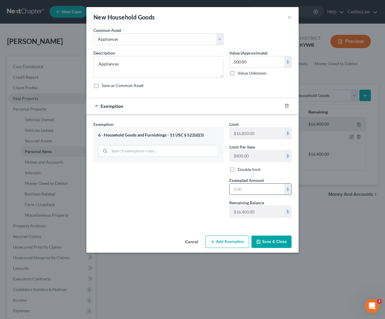
click at [263, 192] on input "text" at bounding box center [256, 189] width 54 height 11
type input "500.00"
click at [266, 238] on button "Save & Close" at bounding box center [271, 241] width 40 height 12
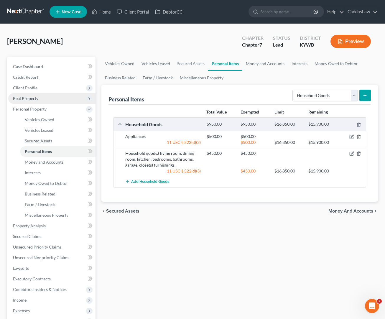
click at [368, 96] on button "submit" at bounding box center [364, 95] width 11 height 11
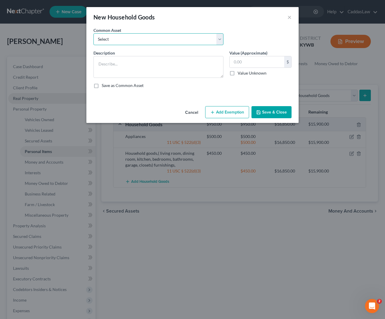
select select "2"
type textarea "Small Appliances/Countertop Appliances"
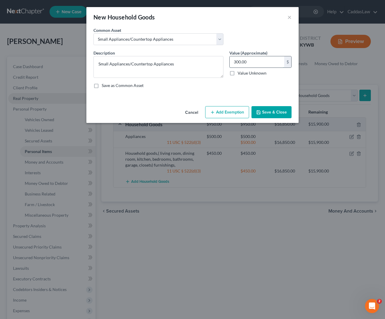
click at [256, 60] on input "300.00" at bounding box center [256, 61] width 54 height 11
type input "3"
type input "50.00"
click at [239, 112] on button "Add Exemption" at bounding box center [227, 112] width 44 height 12
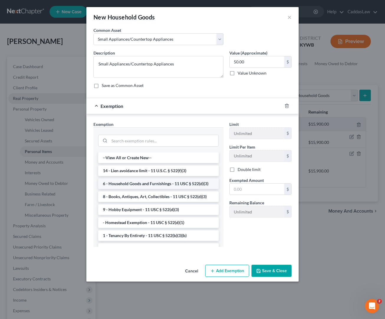
click at [133, 186] on li "6 - Household Goods and Furnishings - 11 USC § 522(d)(3)" at bounding box center [158, 183] width 120 height 11
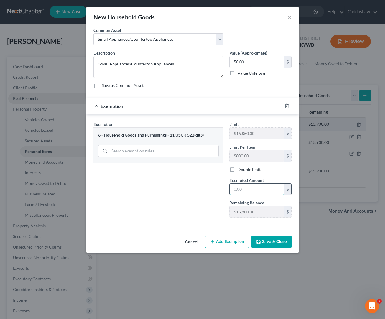
click at [246, 189] on input "text" at bounding box center [256, 189] width 54 height 11
type input "50.00"
click at [271, 240] on button "Save & Close" at bounding box center [271, 241] width 40 height 12
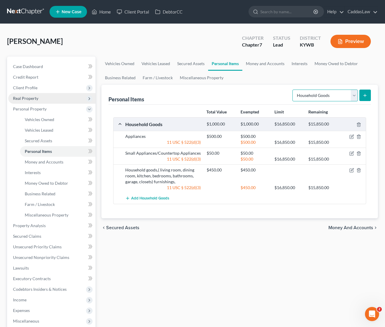
select select "electronics"
click at [363, 97] on icon "submit" at bounding box center [364, 95] width 5 height 5
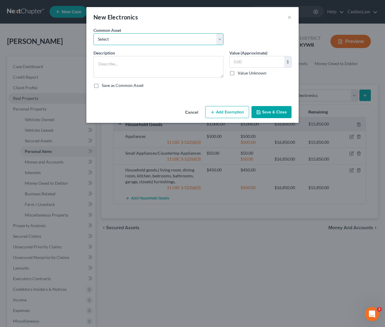
select select "1"
type textarea "Computer and peripherals"
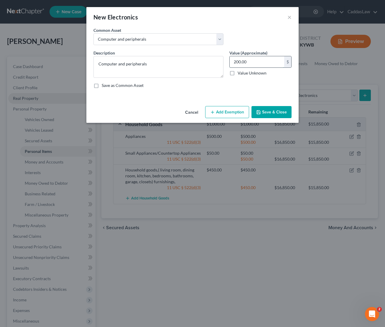
click at [255, 60] on input "200.00" at bounding box center [256, 61] width 54 height 11
drag, startPoint x: 238, startPoint y: 60, endPoint x: 213, endPoint y: 60, distance: 25.0
click at [213, 60] on div "Description * Computer and peripherals Value (Approximate) 200.00 $ Value Unkno…" at bounding box center [192, 71] width 204 height 43
type input "100.00"
click at [222, 110] on button "Add Exemption" at bounding box center [227, 112] width 44 height 12
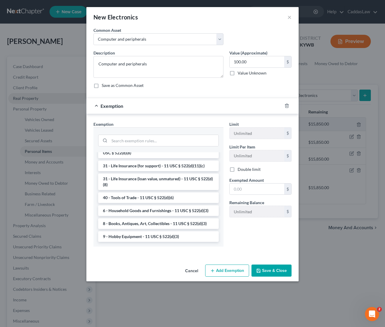
scroll to position [456, 0]
click at [156, 199] on li "40 - Tools of Trade - 11 USC § 522(d)(6)" at bounding box center [158, 197] width 120 height 11
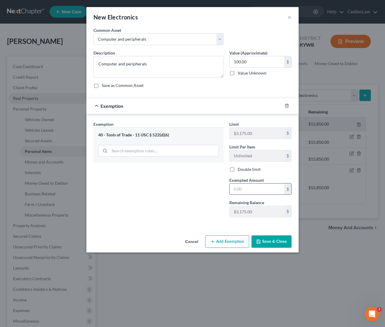
click at [249, 188] on input "text" at bounding box center [256, 189] width 54 height 11
type input "100.00"
click at [270, 242] on button "Save & Close" at bounding box center [271, 241] width 40 height 12
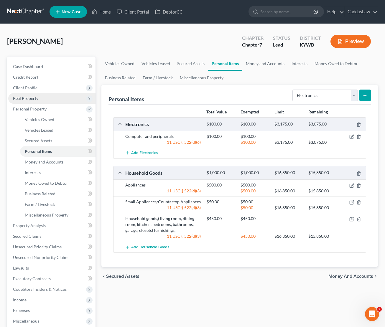
click at [366, 97] on icon "submit" at bounding box center [364, 95] width 5 height 5
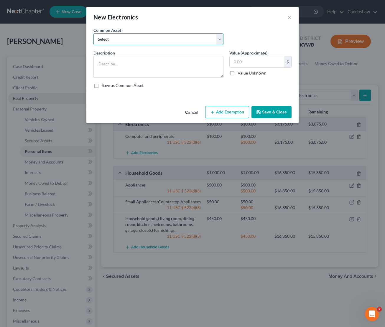
select select "2"
type textarea "TV, Video Game Console, DVD Player and other various electronics"
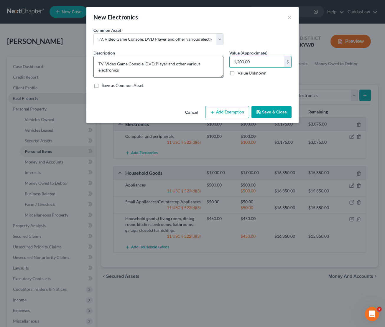
drag, startPoint x: 252, startPoint y: 64, endPoint x: 218, endPoint y: 64, distance: 33.6
click at [218, 64] on div "Description * TV, Video Game Console, DVD Player and other various electronics …" at bounding box center [192, 71] width 204 height 43
type input "110.00"
click at [220, 108] on button "Add Exemption" at bounding box center [227, 112] width 44 height 12
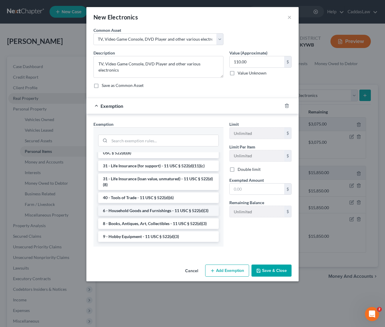
click at [145, 214] on li "6 - Household Goods and Furnishings - 11 USC § 522(d)(3)" at bounding box center [158, 210] width 120 height 11
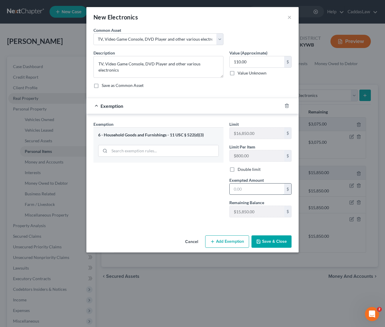
click at [253, 191] on input "text" at bounding box center [256, 189] width 54 height 11
type input "110.00"
click at [270, 241] on button "Save & Close" at bounding box center [271, 241] width 40 height 12
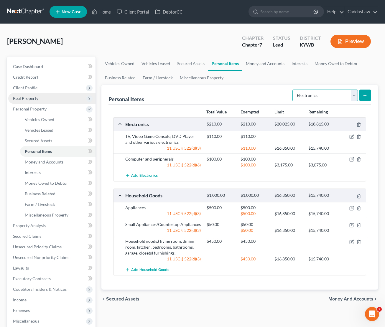
select select "household_goods"
click at [368, 93] on button "submit" at bounding box center [364, 95] width 11 height 11
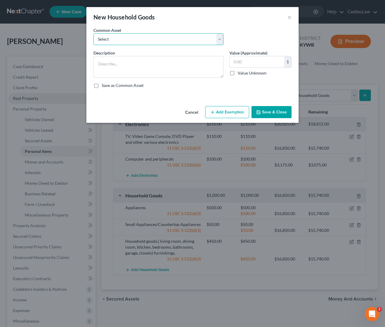
select select "4"
type textarea "Housewares, dishes, pots/pans etc."
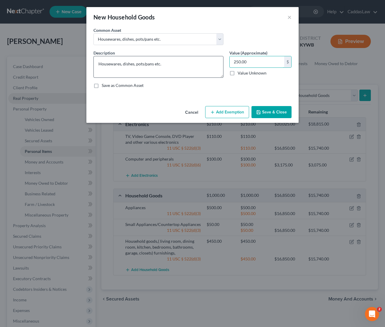
drag, startPoint x: 252, startPoint y: 61, endPoint x: 205, endPoint y: 60, distance: 47.4
click at [205, 60] on div "Description * Housewares, dishes, pots/pans etc. Value (Approximate) 250.00 $ V…" at bounding box center [192, 71] width 204 height 43
type input "75.00"
click at [219, 111] on button "Add Exemption" at bounding box center [227, 112] width 44 height 12
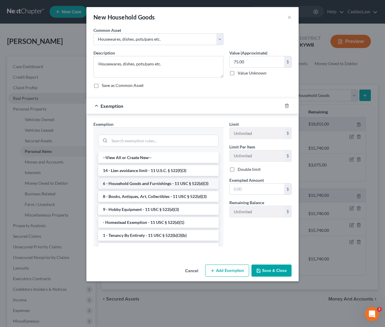
click at [152, 186] on li "6 - Household Goods and Furnishings - 11 USC § 522(d)(3)" at bounding box center [158, 183] width 120 height 11
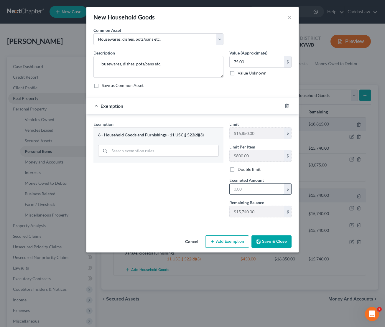
click at [234, 192] on input "text" at bounding box center [256, 189] width 54 height 11
type input "75.00"
click at [272, 240] on button "Save & Close" at bounding box center [271, 241] width 40 height 12
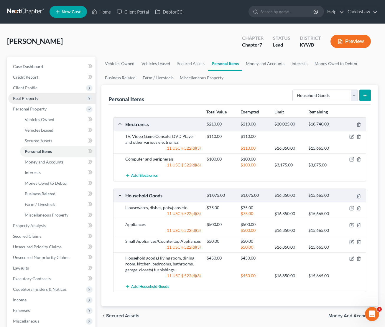
click at [364, 96] on icon "submit" at bounding box center [364, 95] width 5 height 5
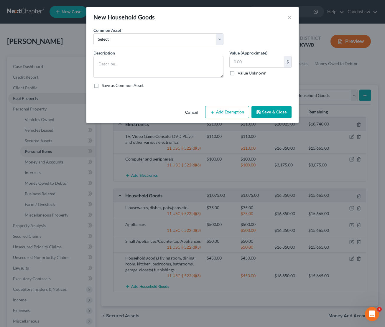
click at [175, 29] on div "Common Asset Select Gardening tools, outdoor maintenance equipment Household go…" at bounding box center [158, 36] width 136 height 18
select select "5"
type textarea "Small Furnishings, lamps etc."
drag, startPoint x: 250, startPoint y: 59, endPoint x: 197, endPoint y: 63, distance: 53.5
click at [197, 63] on div "Description * Small Furnishings, lamps etc. Value (Approximate) 250.00 $ Value …" at bounding box center [192, 71] width 204 height 43
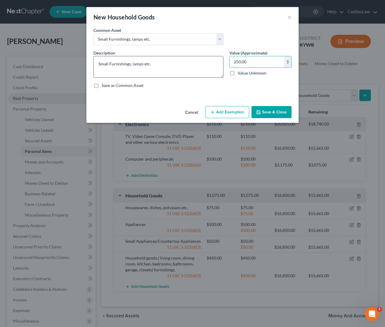
drag, startPoint x: 248, startPoint y: 61, endPoint x: 207, endPoint y: 61, distance: 40.9
click at [207, 61] on div "Description * Small Furnishings, lamps etc. Value (Approximate) 250.00 $ Value …" at bounding box center [192, 71] width 204 height 43
type input "50.00"
click at [227, 110] on button "Add Exemption" at bounding box center [227, 112] width 44 height 12
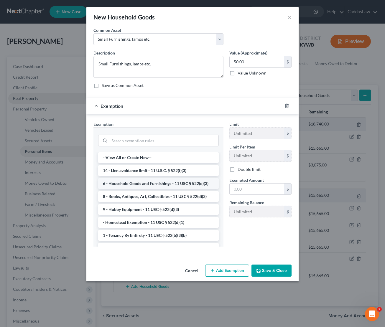
click at [161, 184] on li "6 - Household Goods and Furnishings - 11 USC § 522(d)(3)" at bounding box center [158, 183] width 120 height 11
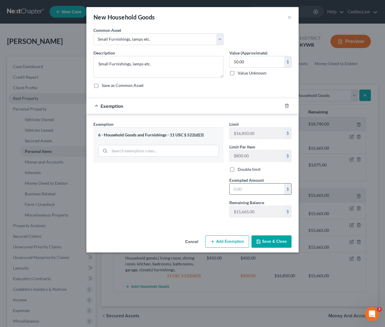
click at [247, 191] on input "text" at bounding box center [256, 189] width 54 height 11
type input "50.00"
click at [275, 242] on button "Save & Close" at bounding box center [271, 241] width 40 height 12
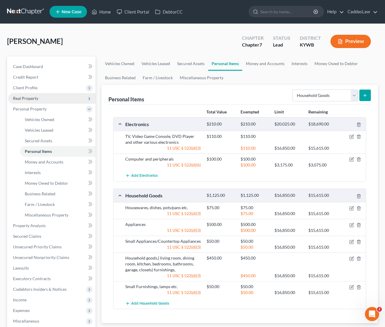
click at [368, 95] on button "submit" at bounding box center [364, 95] width 11 height 11
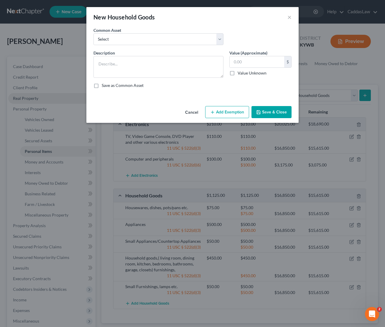
click at [189, 114] on button "Cancel" at bounding box center [191, 113] width 22 height 12
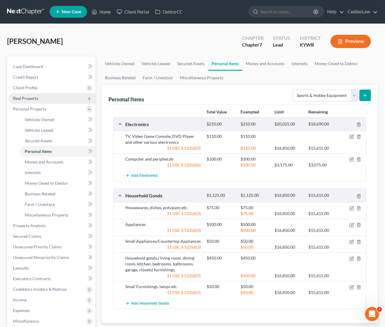
click at [362, 94] on button "submit" at bounding box center [364, 95] width 11 height 11
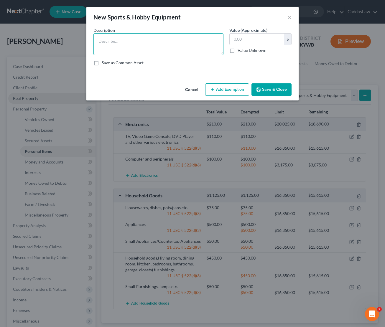
click at [180, 47] on textarea at bounding box center [158, 44] width 130 height 22
click at [193, 89] on button "Cancel" at bounding box center [191, 90] width 22 height 12
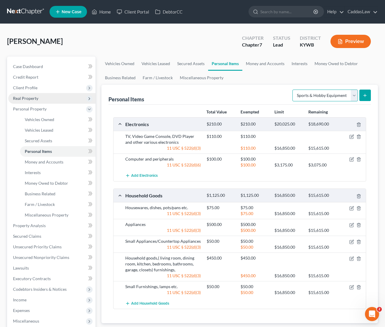
select select "pets"
click at [367, 94] on icon "submit" at bounding box center [364, 95] width 5 height 5
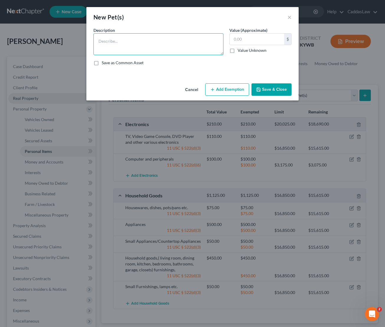
click at [120, 41] on textarea at bounding box center [158, 44] width 130 height 22
type textarea "1 dog, 3 cats"
click at [253, 42] on input "text" at bounding box center [256, 39] width 54 height 11
type input "40.00"
click at [163, 42] on textarea "1 dog, 3 cats" at bounding box center [158, 44] width 130 height 22
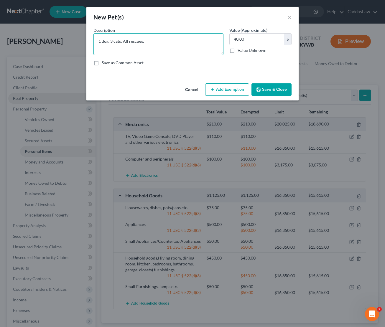
type textarea "1 dog, 3 cats: All rescues."
click at [224, 89] on button "Add Exemption" at bounding box center [227, 89] width 44 height 12
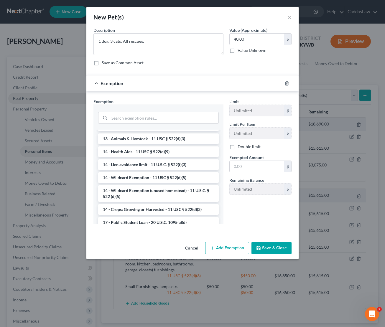
scroll to position [74, 0]
click at [160, 141] on li "13 - Animals & Livestock - 11 USC § 522(d)(3)" at bounding box center [158, 138] width 120 height 11
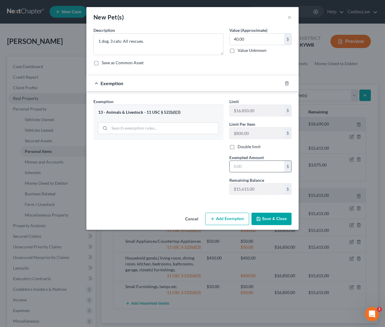
click at [245, 171] on input "text" at bounding box center [256, 166] width 54 height 11
type input "40.00"
click at [267, 216] on button "Save & Close" at bounding box center [271, 219] width 40 height 12
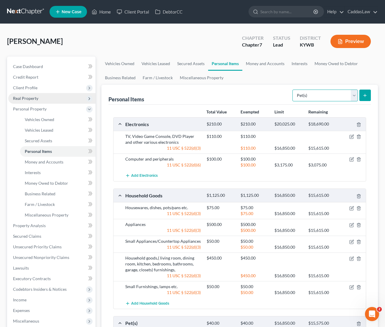
select select "collectibles_of_value"
click at [362, 97] on button "submit" at bounding box center [364, 95] width 11 height 11
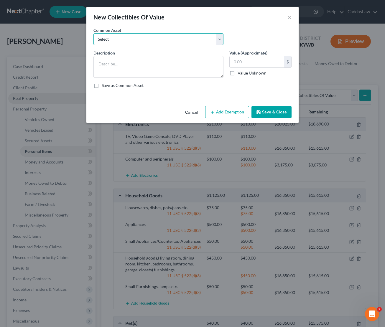
select select "0"
type textarea "Personal Library: Books, Videos, CD's, Records, Tapes"
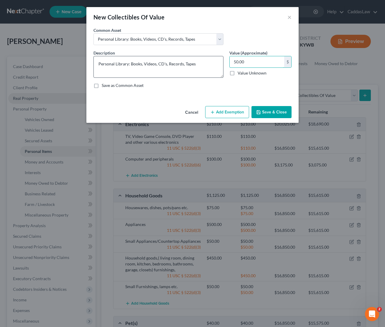
drag, startPoint x: 246, startPoint y: 61, endPoint x: 196, endPoint y: 60, distance: 50.4
click at [196, 60] on div "Description * Personal Library: Books, Videos, CD's, Records, Tapes Value (Appr…" at bounding box center [192, 71] width 204 height 43
type input "200.00"
click at [223, 116] on button "Add Exemption" at bounding box center [227, 112] width 44 height 12
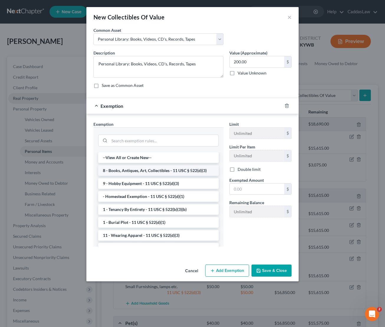
click at [155, 172] on li "8 - Books, Antiques, Art, Collectibles - 11 USC § 522(d)(3)" at bounding box center [158, 170] width 120 height 11
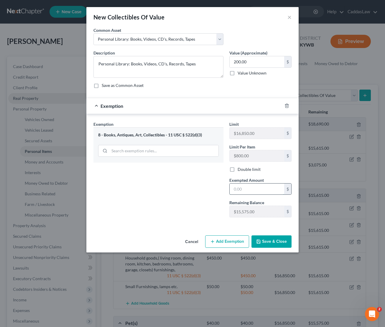
click at [253, 191] on input "text" at bounding box center [256, 189] width 54 height 11
type input "200.00"
click at [276, 241] on button "Save & Close" at bounding box center [271, 241] width 40 height 12
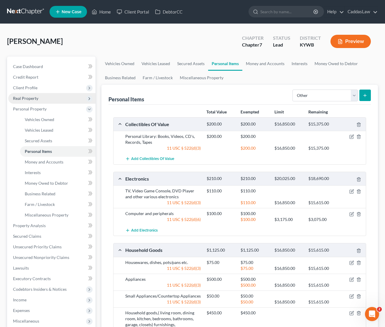
click at [365, 92] on button "submit" at bounding box center [364, 95] width 11 height 11
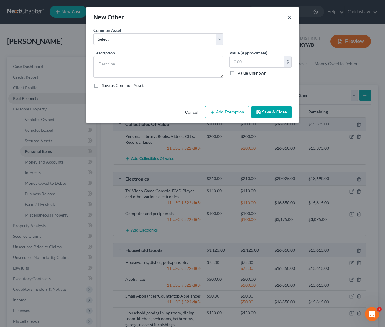
click at [290, 16] on button "×" at bounding box center [289, 17] width 4 height 7
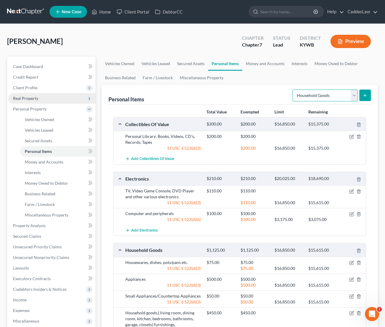
select select "sports_and_hobby_equipment"
click at [364, 95] on icon "submit" at bounding box center [364, 95] width 5 height 5
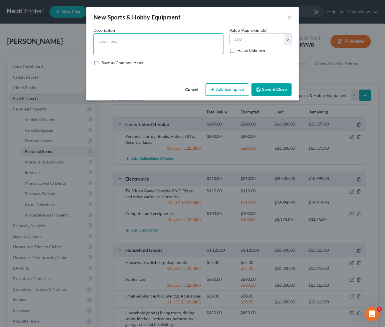
click at [144, 44] on textarea at bounding box center [158, 44] width 130 height 22
type textarea "Tools & gardening supplies"
click at [246, 42] on input "text" at bounding box center [256, 39] width 54 height 11
type input "50.00"
click at [227, 90] on button "Add Exemption" at bounding box center [227, 89] width 44 height 12
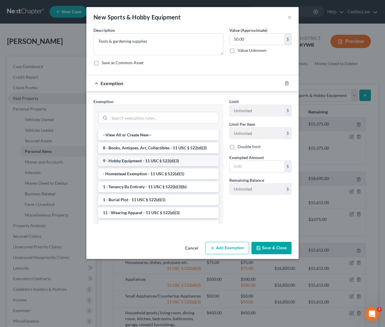
click at [131, 161] on li "9 - Hobby Equipment - 11 USC § 522(d)(3)" at bounding box center [158, 161] width 120 height 11
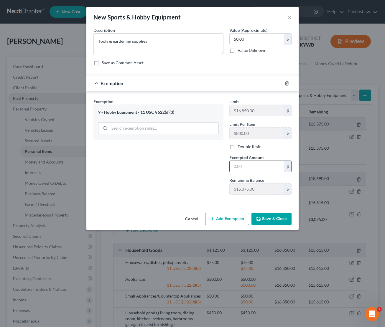
click at [241, 167] on input "text" at bounding box center [256, 166] width 54 height 11
type input "50.00"
click at [276, 221] on button "Save & Close" at bounding box center [271, 219] width 40 height 12
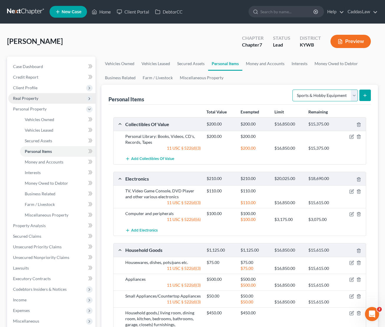
select select "clothing"
click at [363, 95] on icon "submit" at bounding box center [364, 95] width 5 height 5
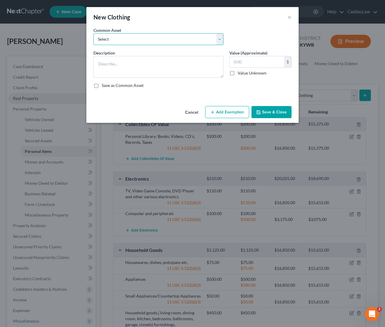
select select "1"
type textarea "Womens Clothing"
type input "200.00"
click at [231, 113] on button "Add Exemption" at bounding box center [227, 112] width 44 height 12
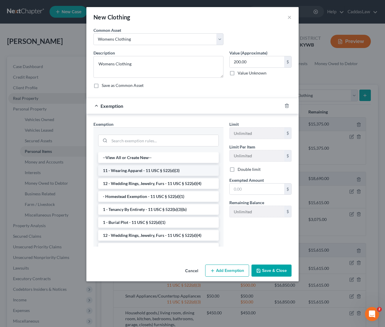
click at [129, 171] on li "11 - Wearing Apparel - 11 USC § 522(d)(3)" at bounding box center [158, 170] width 120 height 11
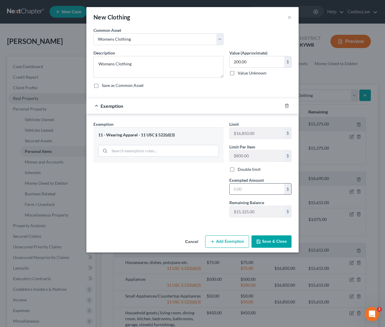
click at [255, 187] on input "text" at bounding box center [256, 189] width 54 height 11
type input "200.00"
click at [273, 242] on button "Save & Close" at bounding box center [271, 241] width 40 height 12
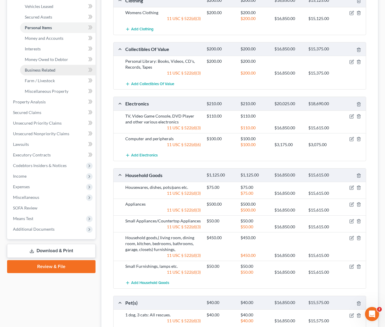
scroll to position [124, 0]
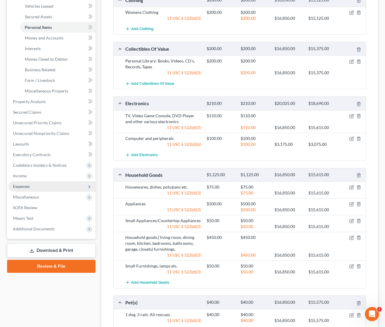
click at [40, 186] on span "Expenses" at bounding box center [51, 186] width 87 height 11
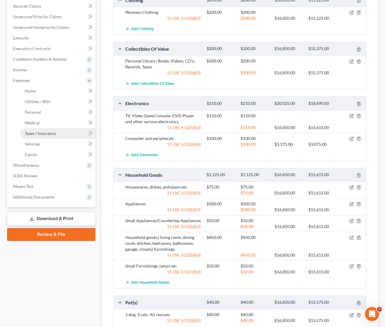
click at [37, 135] on span "Taxes / Insurance" at bounding box center [40, 133] width 31 height 5
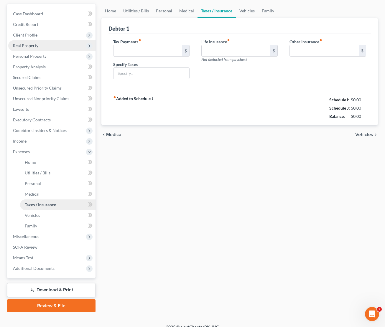
type input "0.00"
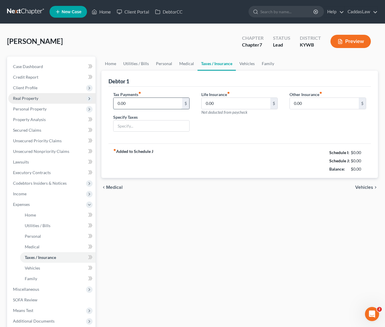
click at [150, 109] on input "0.00" at bounding box center [147, 103] width 69 height 11
type input "0"
type input "1,521.00"
type input "Personal"
click at [115, 63] on link "Home" at bounding box center [110, 64] width 18 height 14
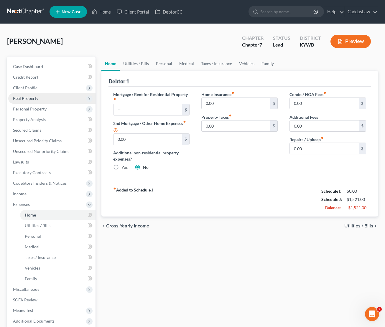
click at [143, 115] on div "Mortgage / Rent for Residential Property fiber_manual_record $ 2nd Mortgage / O…" at bounding box center [151, 133] width 88 height 84
click at [134, 97] on div "Mortgage / Rent for Residential Property fiber_manual_record $" at bounding box center [151, 103] width 76 height 24
type input "1,338.88"
click at [229, 104] on input "0.00" at bounding box center [235, 103] width 69 height 11
click at [130, 62] on link "Utilities / Bills" at bounding box center [136, 64] width 33 height 14
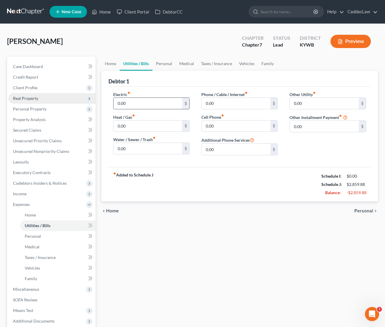
click at [128, 106] on input "0.00" at bounding box center [147, 103] width 69 height 11
click at [223, 104] on input "130.00" at bounding box center [235, 103] width 69 height 11
click at [135, 143] on div "0.00 $" at bounding box center [151, 149] width 76 height 12
click at [132, 147] on input "0.00" at bounding box center [147, 148] width 69 height 11
click at [113, 63] on link "Home" at bounding box center [110, 64] width 18 height 14
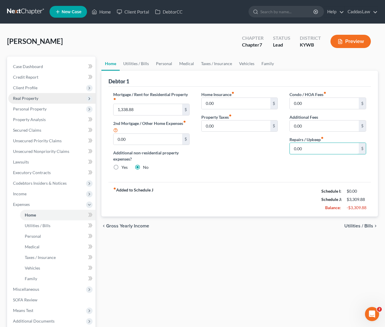
drag, startPoint x: 308, startPoint y: 148, endPoint x: 283, endPoint y: 148, distance: 24.7
click at [283, 148] on div "Mortgage / Rent for Residential Property fiber_manual_record 1,338.88 $ 2nd Mor…" at bounding box center [239, 133] width 265 height 84
click at [165, 63] on link "Personal" at bounding box center [163, 64] width 23 height 14
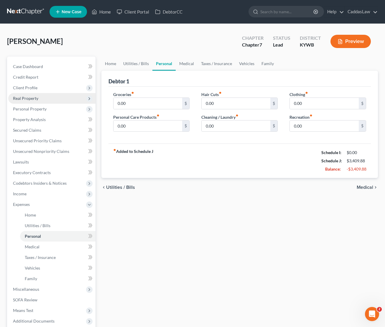
click at [132, 111] on div "Groceries fiber_manual_record 0.00 $ Personal Care Products fiber_manual_record…" at bounding box center [151, 113] width 88 height 45
click at [132, 104] on input "0.00" at bounding box center [147, 103] width 69 height 11
click at [299, 103] on input "0.00" at bounding box center [324, 103] width 69 height 11
click at [188, 64] on link "Medical" at bounding box center [187, 64] width 22 height 14
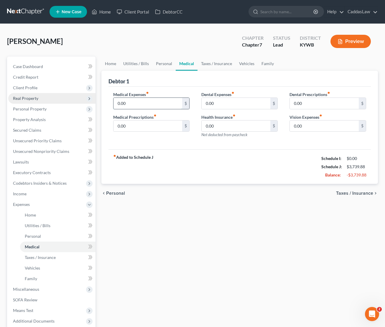
click at [136, 107] on input "0.00" at bounding box center [147, 103] width 69 height 11
click at [135, 105] on input "50.00" at bounding box center [147, 103] width 69 height 11
click at [220, 64] on link "Taxes / Insurance" at bounding box center [216, 64] width 38 height 14
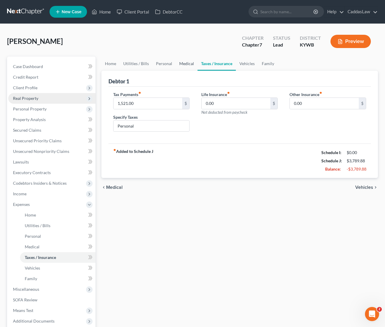
click at [186, 61] on link "Medical" at bounding box center [187, 64] width 22 height 14
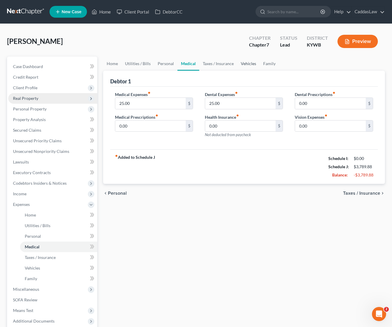
click at [249, 61] on link "Vehicles" at bounding box center [248, 64] width 22 height 14
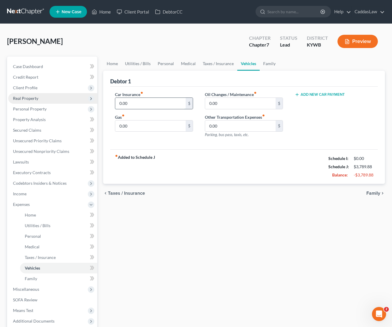
click at [153, 107] on input "0.00" at bounding box center [150, 103] width 71 height 11
click at [161, 108] on input "text" at bounding box center [150, 103] width 71 height 11
click at [133, 129] on input "0.00" at bounding box center [150, 125] width 71 height 11
click at [133, 125] on input "0.00" at bounding box center [150, 125] width 71 height 11
click at [267, 65] on link "Family" at bounding box center [269, 64] width 19 height 14
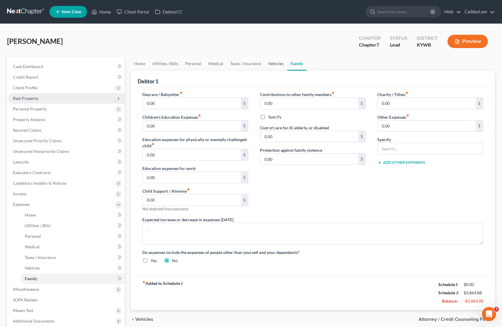
click at [276, 64] on link "Vehicles" at bounding box center [276, 64] width 22 height 14
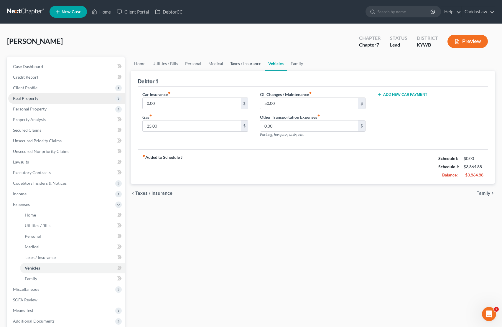
click at [242, 62] on link "Taxes / Insurance" at bounding box center [246, 64] width 38 height 14
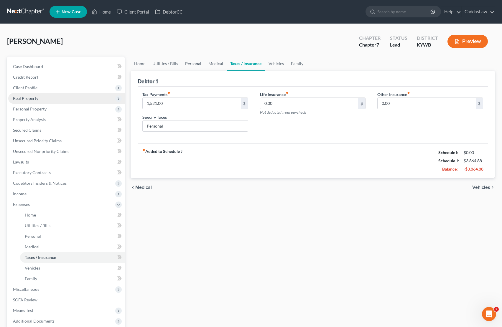
click at [201, 65] on link "Personal" at bounding box center [192, 64] width 23 height 14
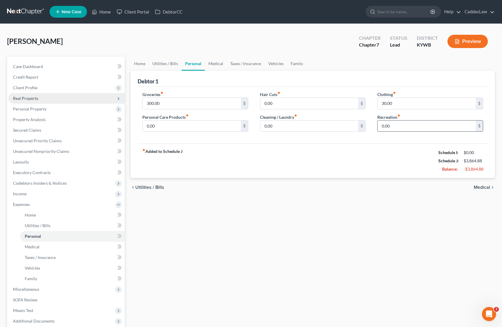
click at [408, 126] on input "0.00" at bounding box center [426, 125] width 98 height 11
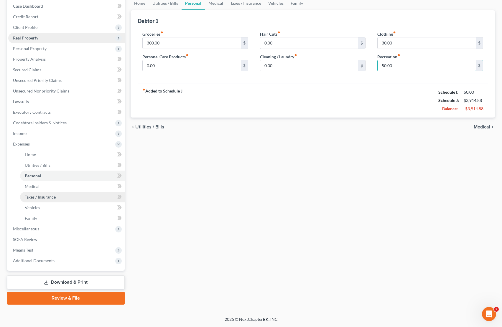
scroll to position [60, 0]
click at [34, 232] on span "Miscellaneous" at bounding box center [66, 229] width 116 height 11
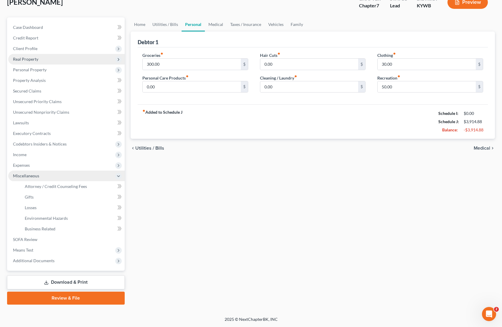
scroll to position [39, 0]
click at [62, 188] on span "Attorney / Credit Counseling Fees" at bounding box center [56, 186] width 62 height 5
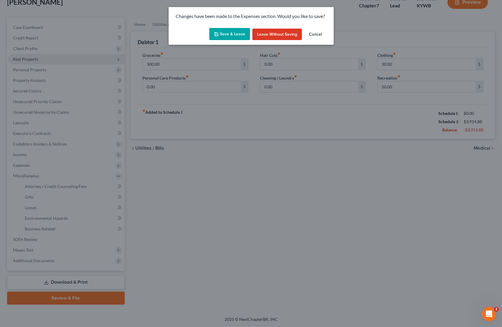
click at [227, 34] on button "Save & Leave" at bounding box center [229, 34] width 41 height 12
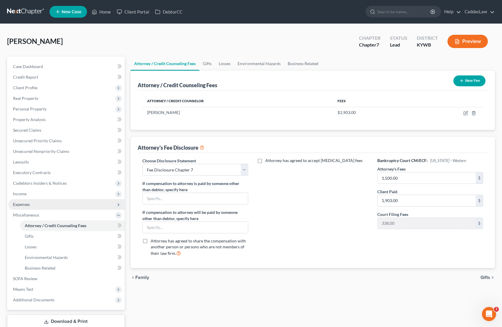
click at [24, 203] on span "Expenses" at bounding box center [21, 204] width 17 height 5
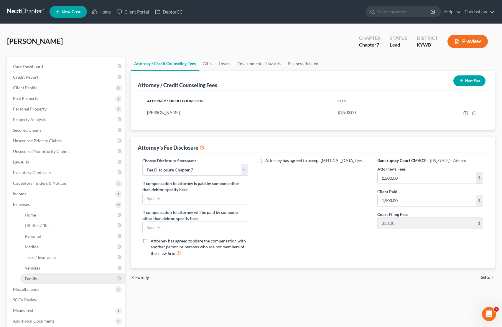
click at [37, 276] on link "Family" at bounding box center [72, 278] width 105 height 11
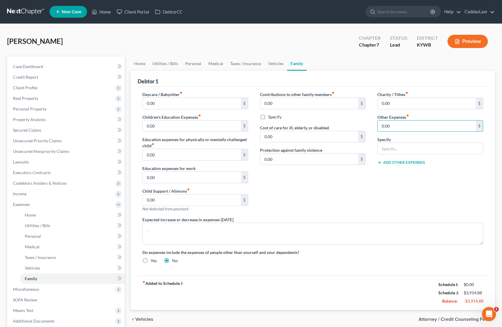
drag, startPoint x: 393, startPoint y: 129, endPoint x: 325, endPoint y: 129, distance: 68.0
click at [325, 129] on div "Daycare / Babysitter fiber_manual_record 0.00 $ Children's Education Expenses f…" at bounding box center [312, 179] width 352 height 177
click at [197, 64] on link "Personal" at bounding box center [192, 64] width 23 height 14
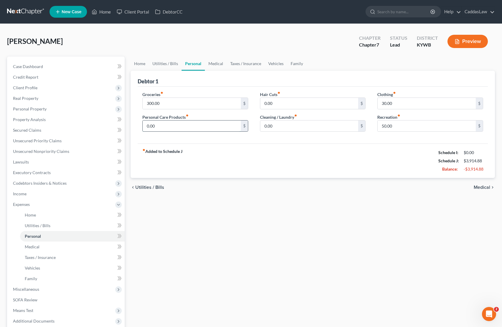
click at [173, 127] on input "0.00" at bounding box center [192, 125] width 98 height 11
click at [284, 102] on input "0.00" at bounding box center [309, 103] width 98 height 11
click at [295, 66] on link "Family" at bounding box center [296, 64] width 19 height 14
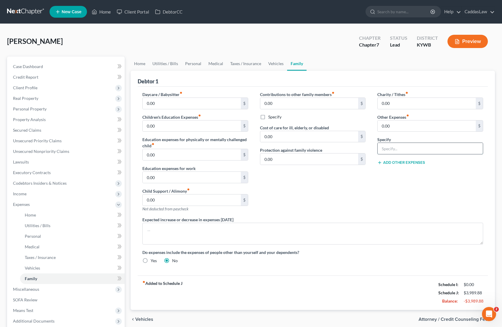
click at [398, 154] on input "text" at bounding box center [429, 148] width 105 height 11
click at [416, 130] on input "0.00" at bounding box center [426, 125] width 98 height 11
click at [37, 184] on span "Codebtors Insiders & Notices" at bounding box center [40, 183] width 54 height 5
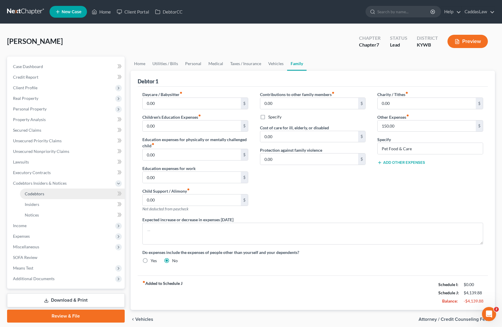
click at [39, 196] on link "Codebtors" at bounding box center [72, 194] width 105 height 11
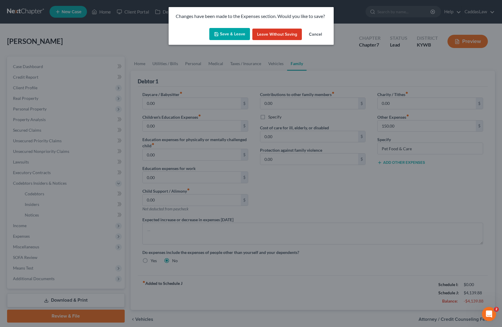
click at [227, 34] on button "Save & Leave" at bounding box center [229, 34] width 41 height 12
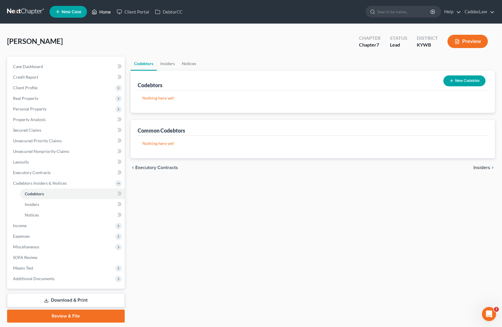
click at [104, 15] on link "Home" at bounding box center [101, 11] width 25 height 11
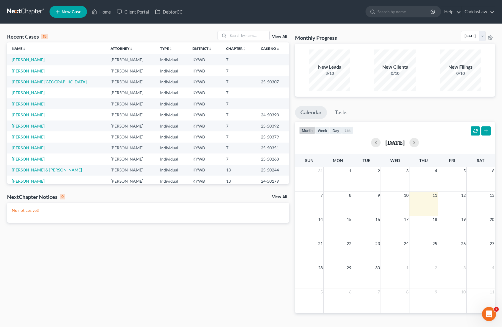
click at [26, 70] on link "[PERSON_NAME]" at bounding box center [28, 70] width 33 height 5
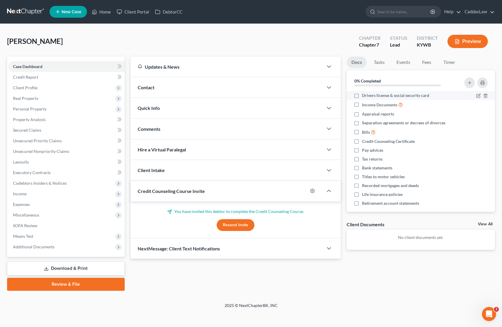
click at [362, 95] on label "Drivers license & social security card" at bounding box center [395, 95] width 67 height 6
click at [364, 95] on input "Drivers license & social security card" at bounding box center [366, 94] width 4 height 4
click at [362, 104] on label "Income Documents" at bounding box center [382, 104] width 41 height 7
click at [364, 104] on input "Income Documents" at bounding box center [366, 103] width 4 height 4
click at [362, 114] on label "Appraisal reports" at bounding box center [378, 114] width 32 height 6
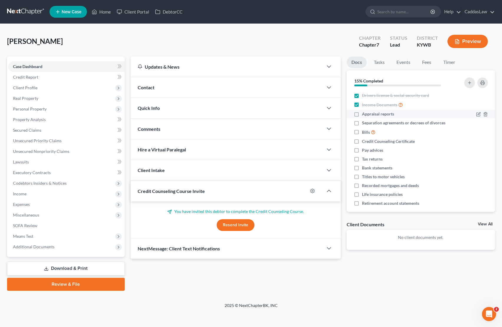
click at [364, 114] on input "Appraisal reports" at bounding box center [366, 113] width 4 height 4
click at [362, 125] on label "Separation agreements or decrees of divorces" at bounding box center [403, 123] width 83 height 6
click at [364, 124] on input "Separation agreements or decrees of divorces" at bounding box center [366, 122] width 4 height 4
click at [362, 133] on label "Bills" at bounding box center [369, 132] width 14 height 7
click at [364, 133] on input "Bills" at bounding box center [366, 131] width 4 height 4
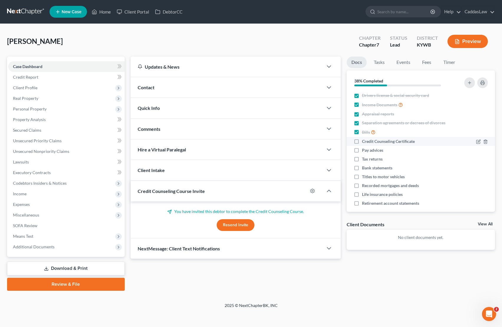
click at [362, 141] on label "Credit Counseling Certificate" at bounding box center [388, 141] width 53 height 6
click at [364, 141] on input "Credit Counseling Certificate" at bounding box center [366, 140] width 4 height 4
click at [362, 149] on label "Pay advices" at bounding box center [372, 150] width 21 height 6
click at [364, 149] on input "Pay advices" at bounding box center [366, 149] width 4 height 4
click at [362, 158] on label "Tax returns" at bounding box center [372, 159] width 21 height 6
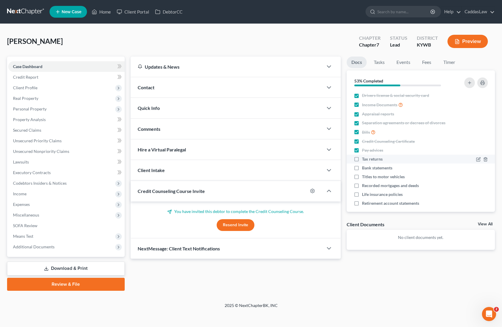
click at [364, 158] on input "Tax returns" at bounding box center [366, 158] width 4 height 4
